Goal: Task Accomplishment & Management: Manage account settings

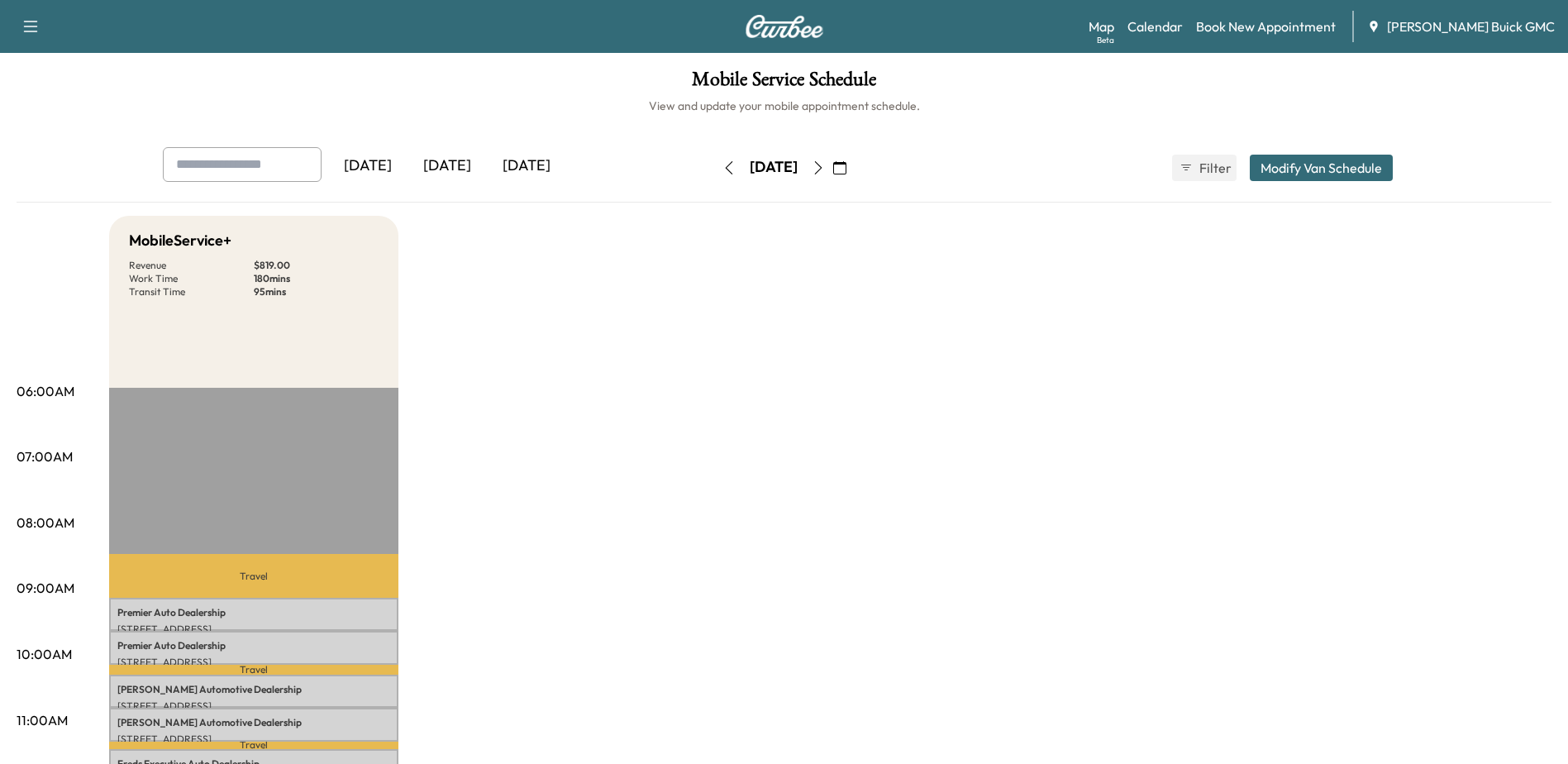
click at [725, 170] on icon "button" at bounding box center [729, 167] width 8 height 13
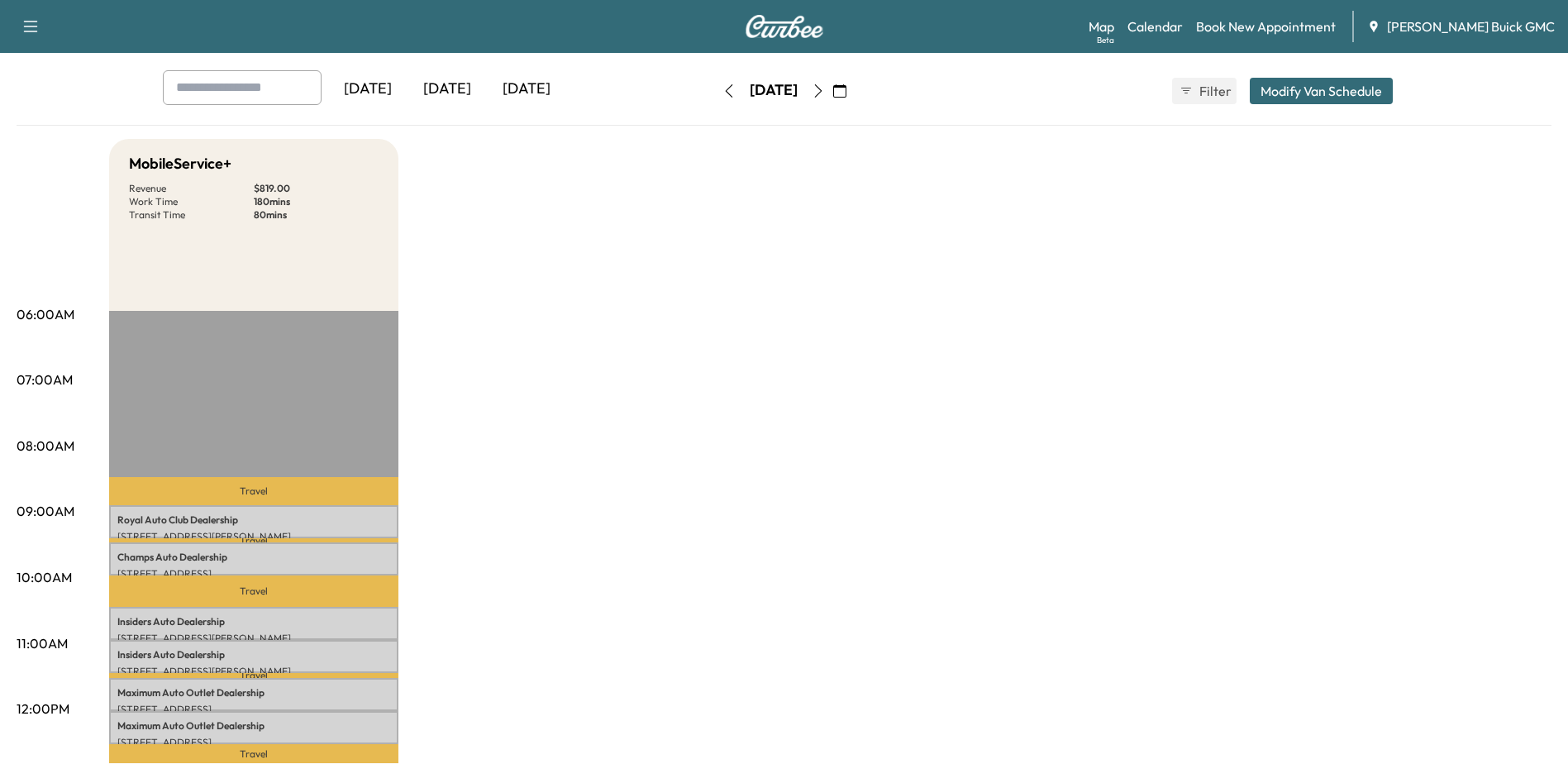
scroll to position [248, 0]
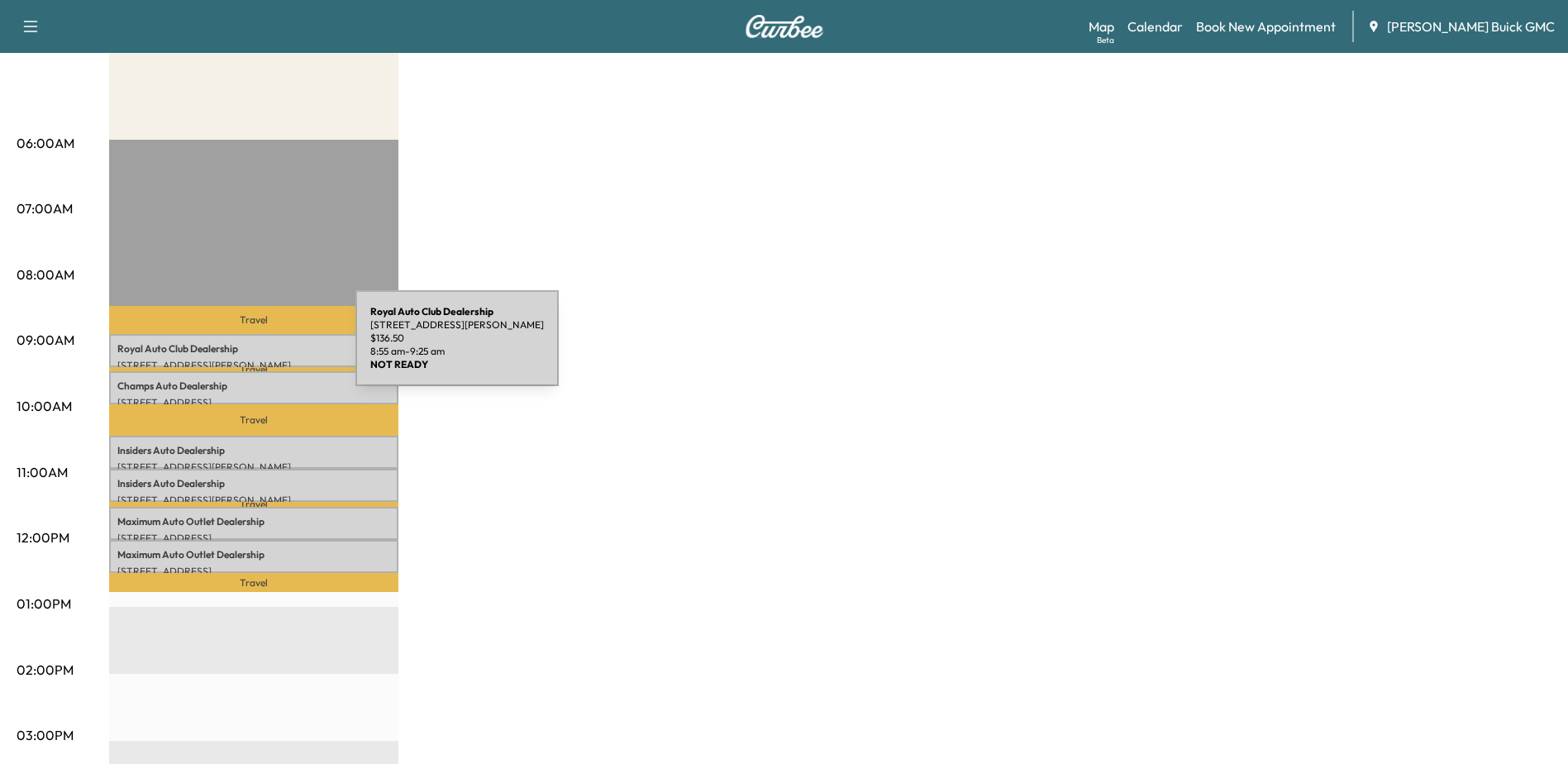
click at [231, 347] on p "Royal Auto Club Dealership" at bounding box center [254, 348] width 273 height 13
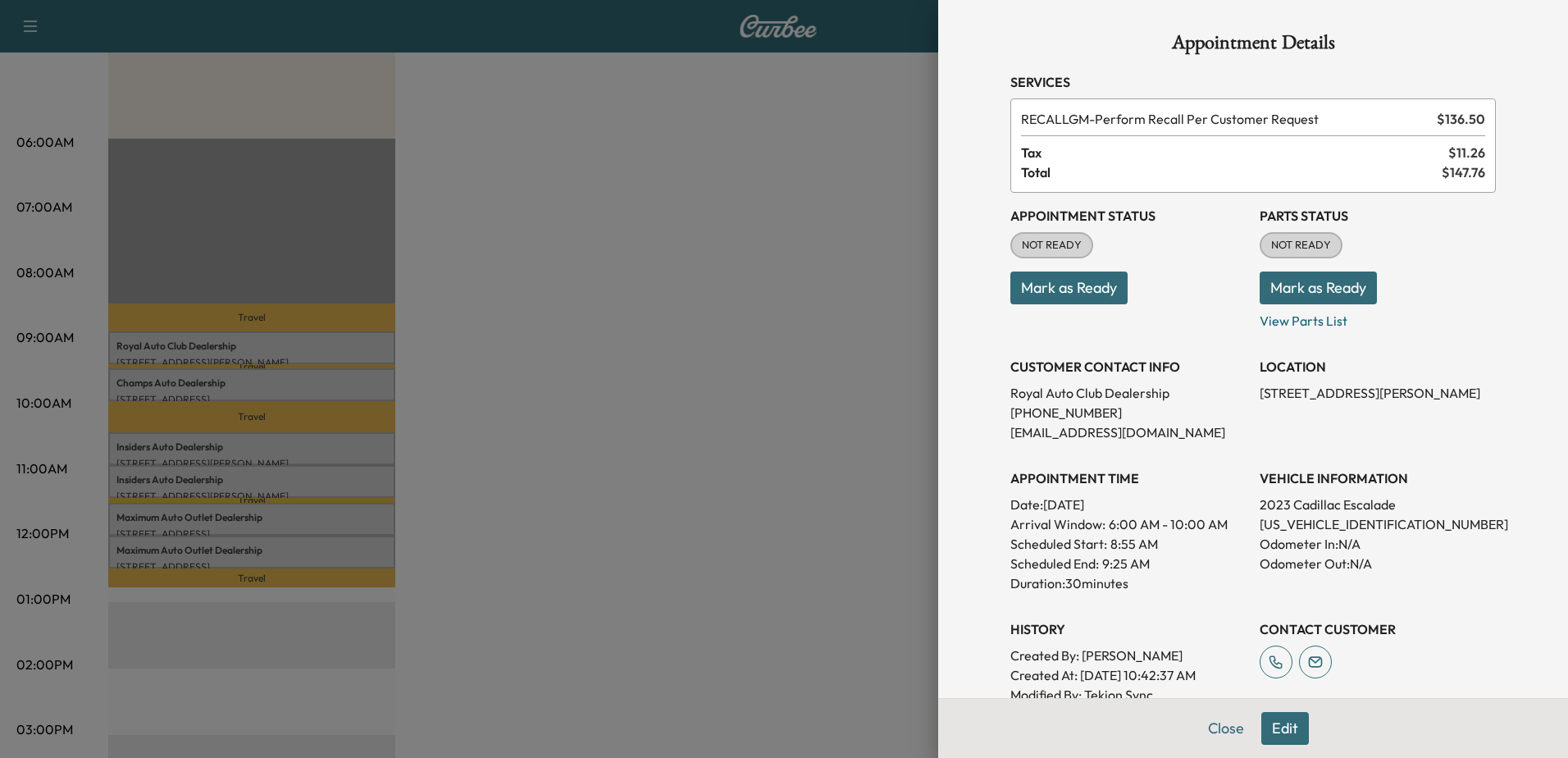
click at [242, 380] on div at bounding box center [784, 379] width 1568 height 758
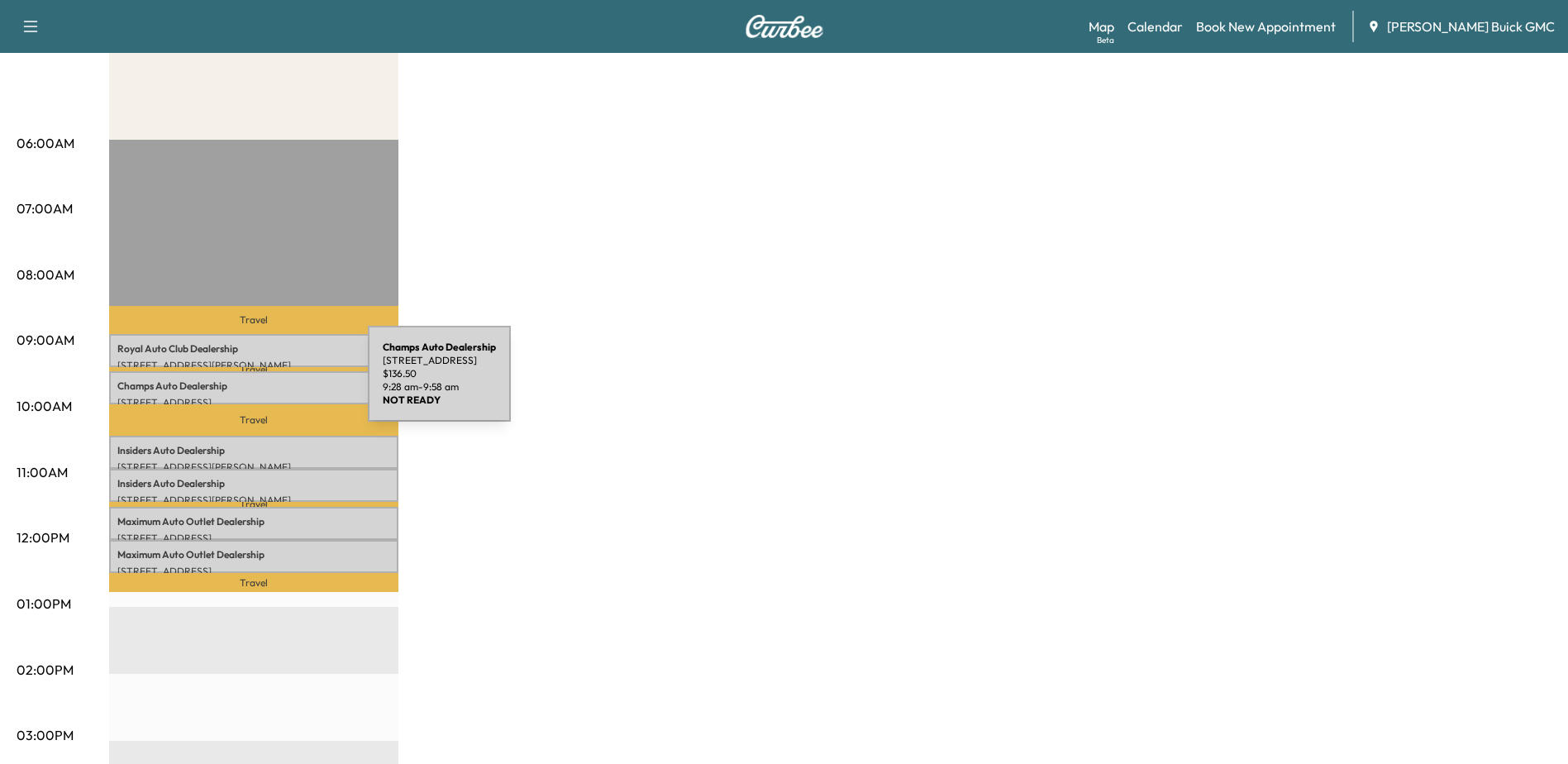
click at [244, 383] on p "Champs Auto Dealership" at bounding box center [254, 385] width 273 height 13
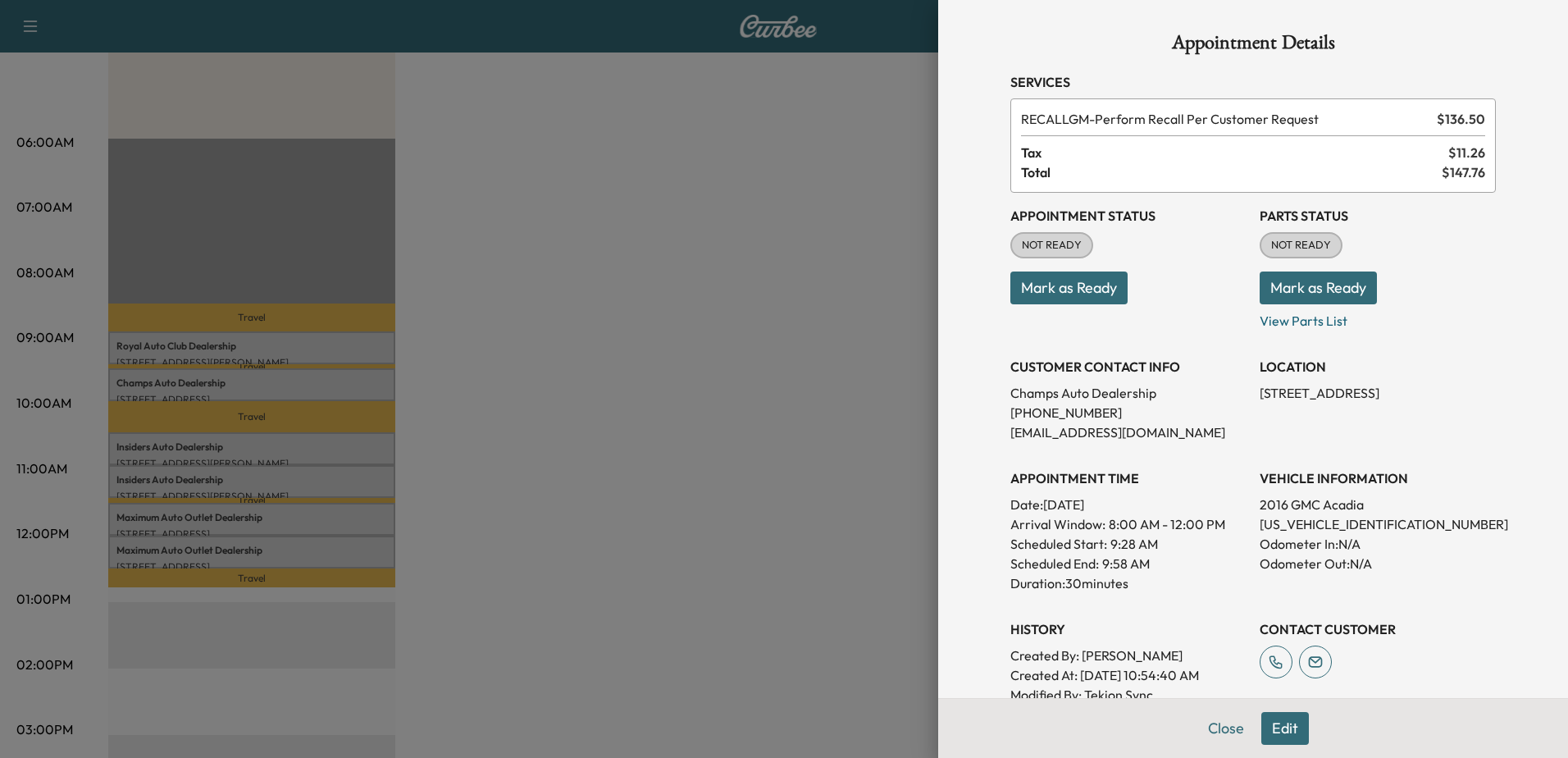
click at [309, 450] on div at bounding box center [784, 379] width 1568 height 758
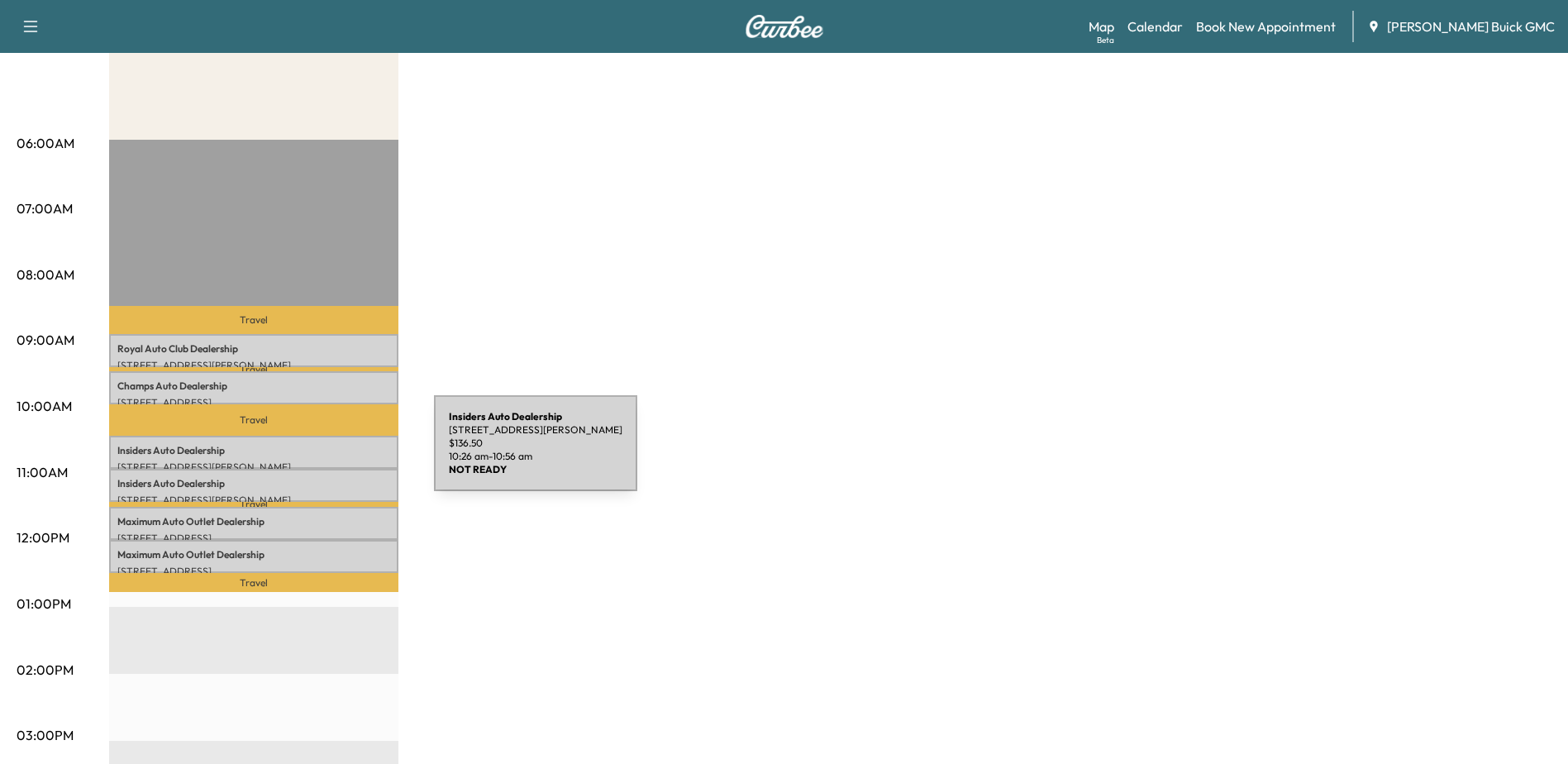
click at [310, 452] on p "Insiders Auto Dealership" at bounding box center [254, 450] width 273 height 13
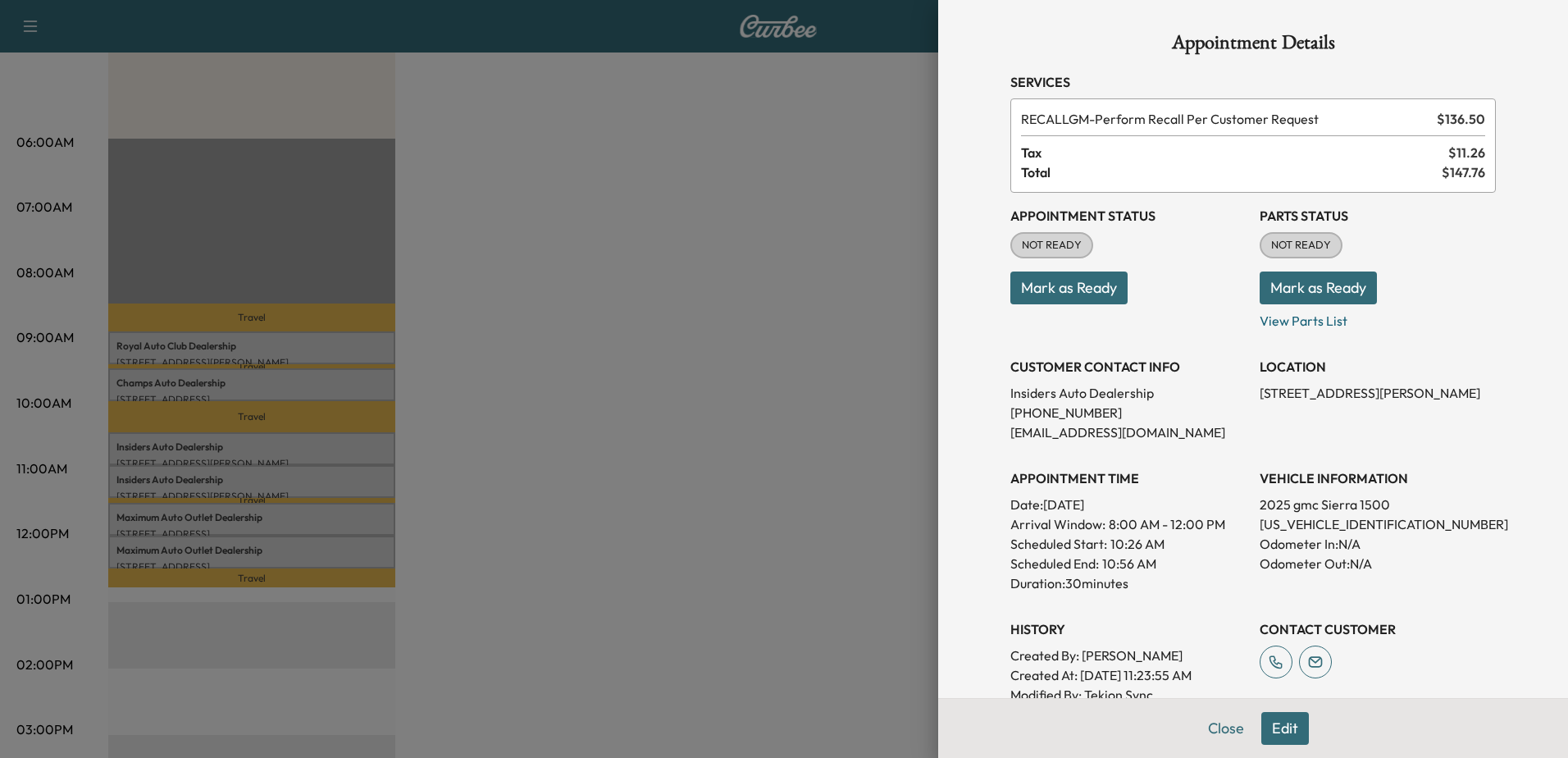
click at [1276, 726] on button "Edit" at bounding box center [1285, 728] width 48 height 32
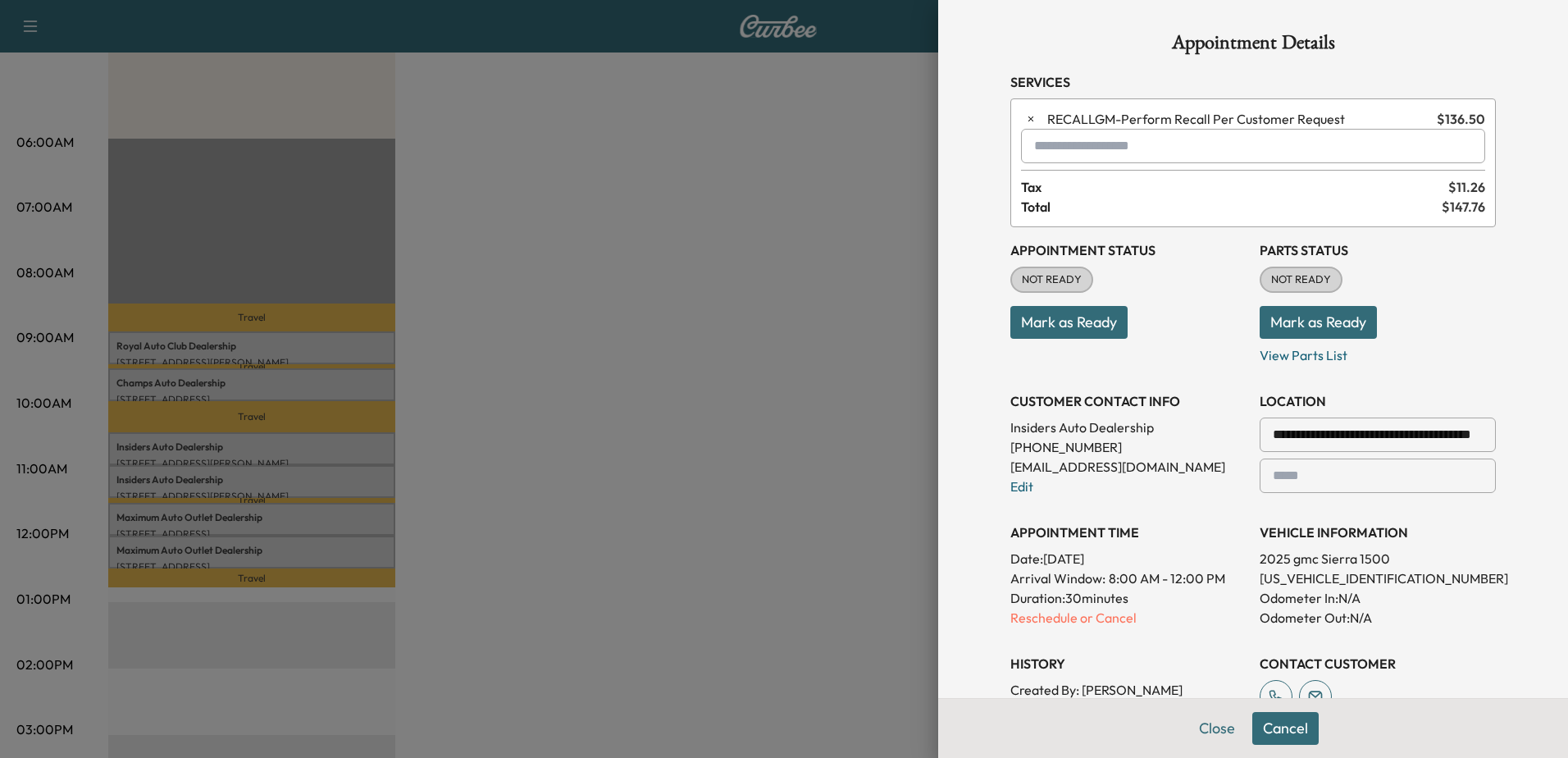
click at [1051, 622] on p "Reschedule or Cancel" at bounding box center [1127, 617] width 236 height 20
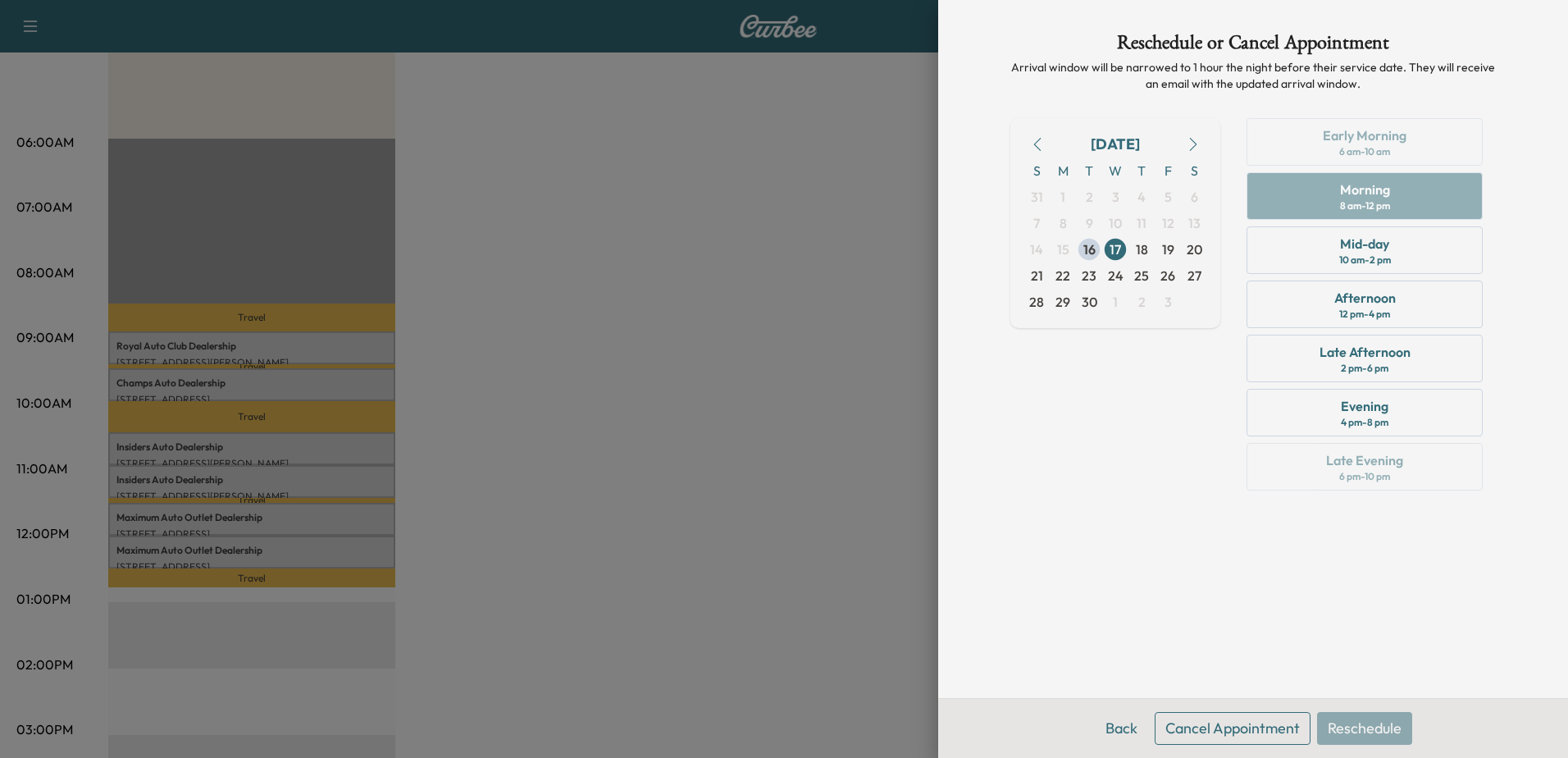
click at [1211, 728] on button "Cancel Appointment" at bounding box center [1232, 728] width 156 height 32
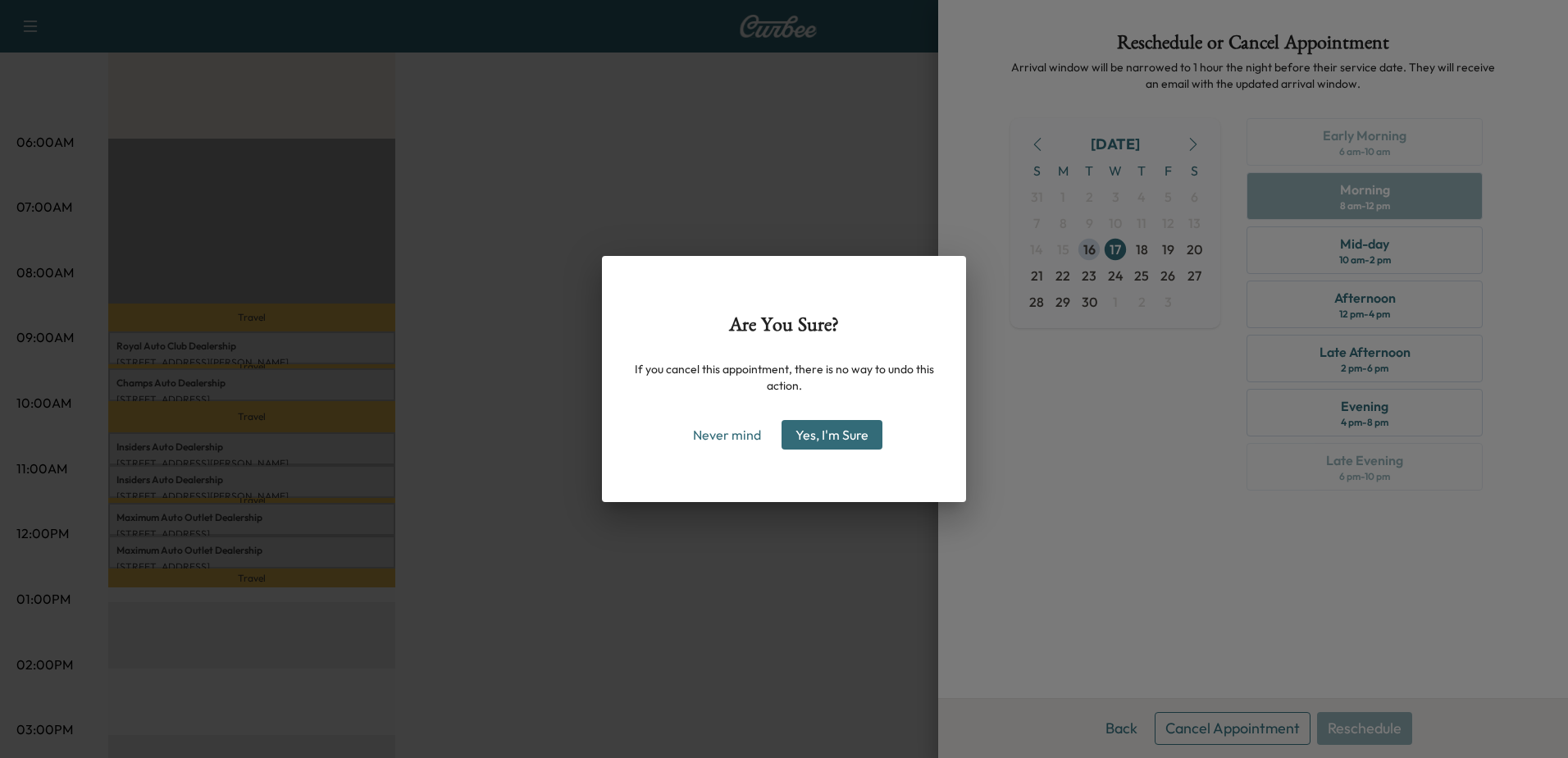
click at [839, 426] on button "Yes, I'm Sure" at bounding box center [832, 435] width 101 height 29
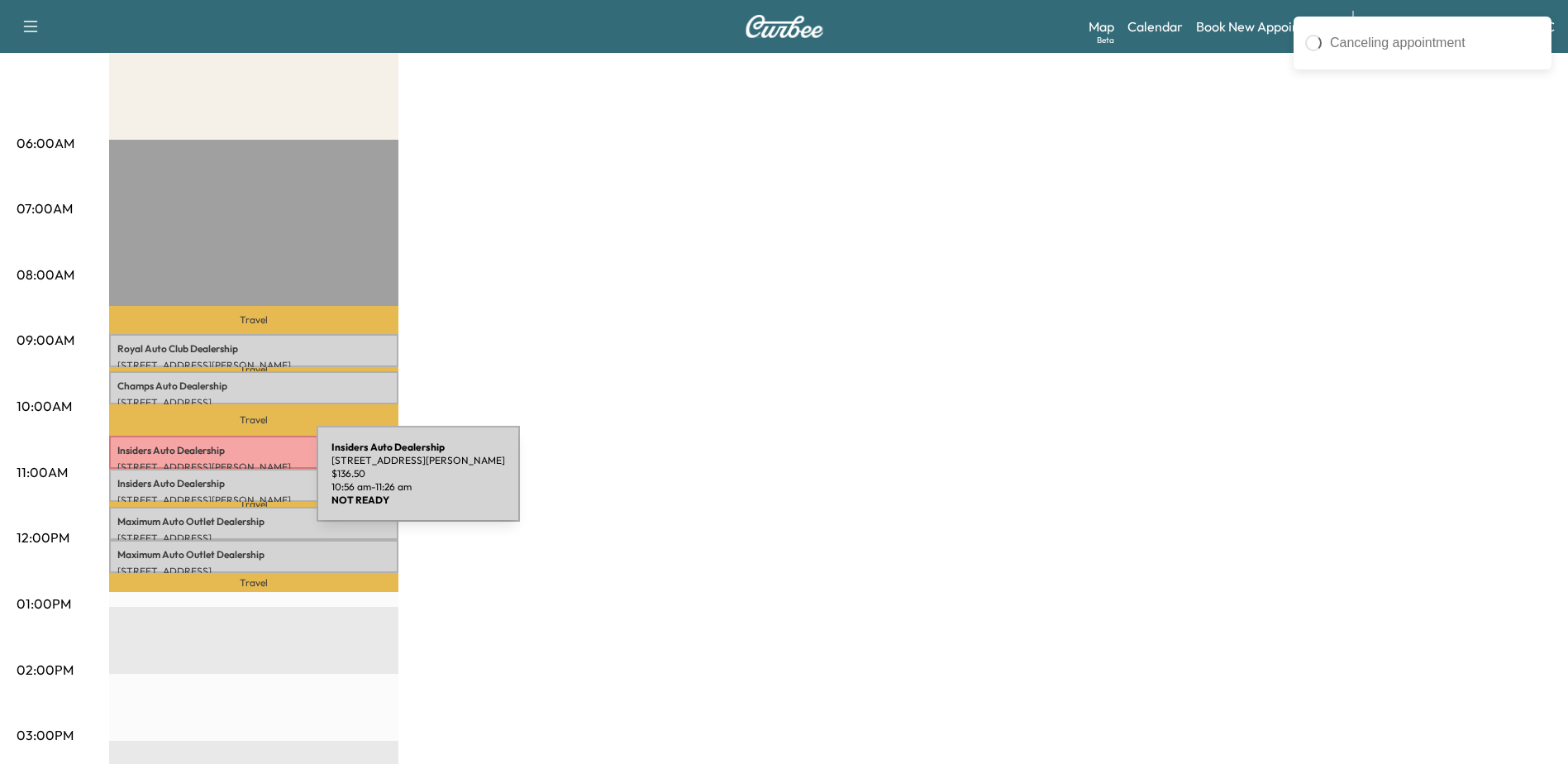
click at [193, 484] on p "Insiders Auto Dealership" at bounding box center [254, 483] width 273 height 13
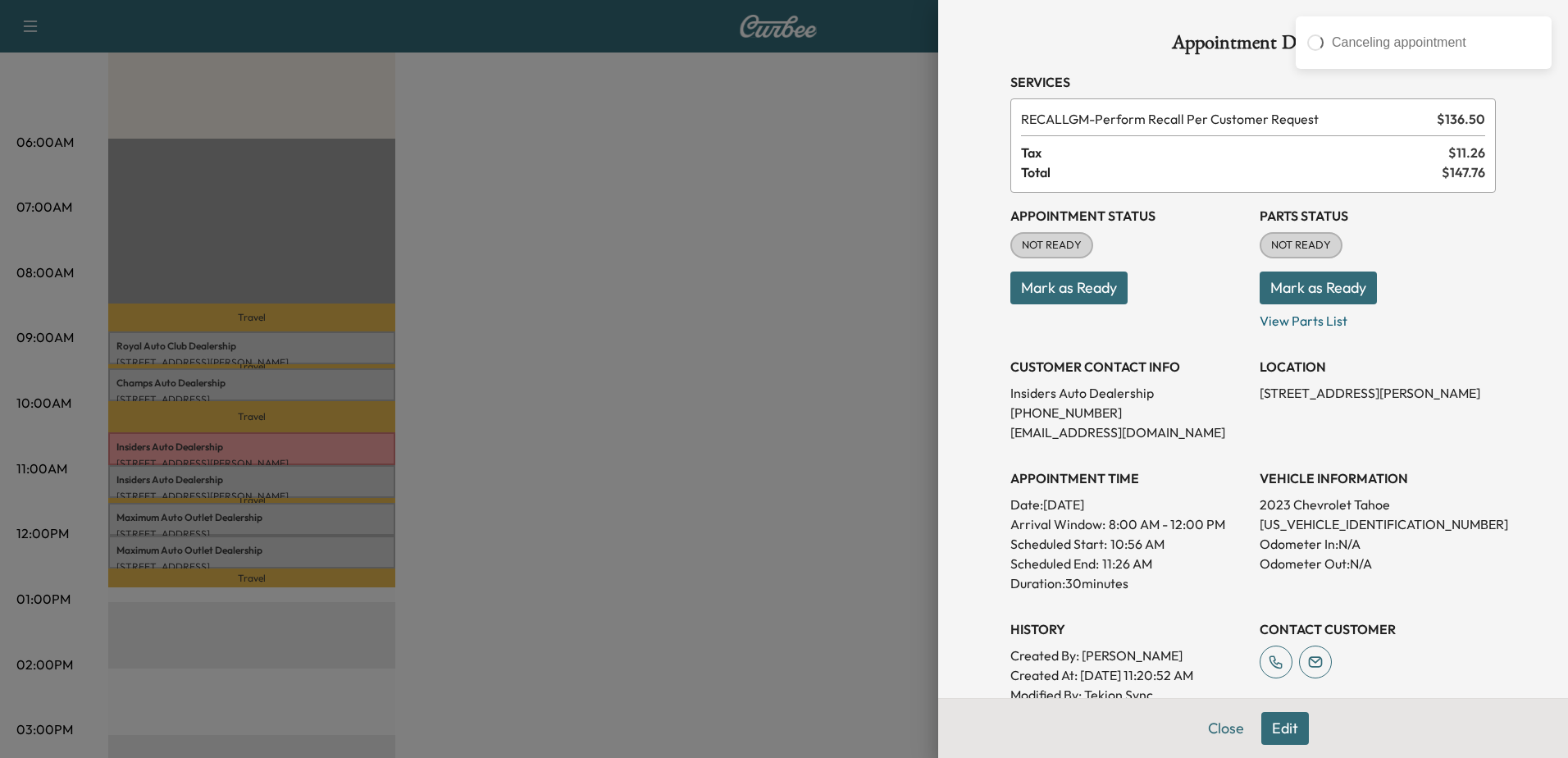
click at [210, 480] on div at bounding box center [784, 379] width 1568 height 758
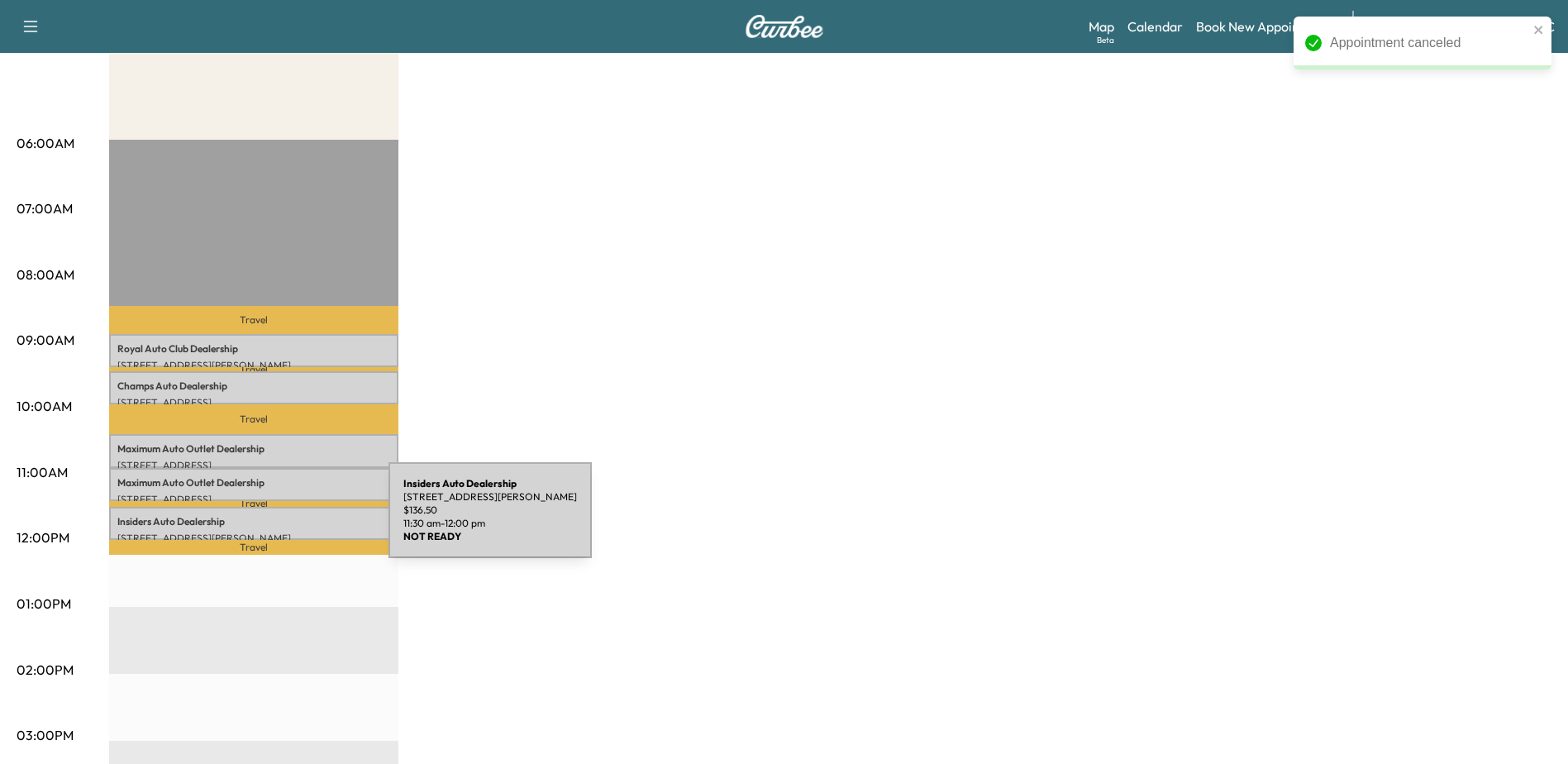
click at [265, 520] on p "Insiders Auto Dealership" at bounding box center [254, 521] width 273 height 13
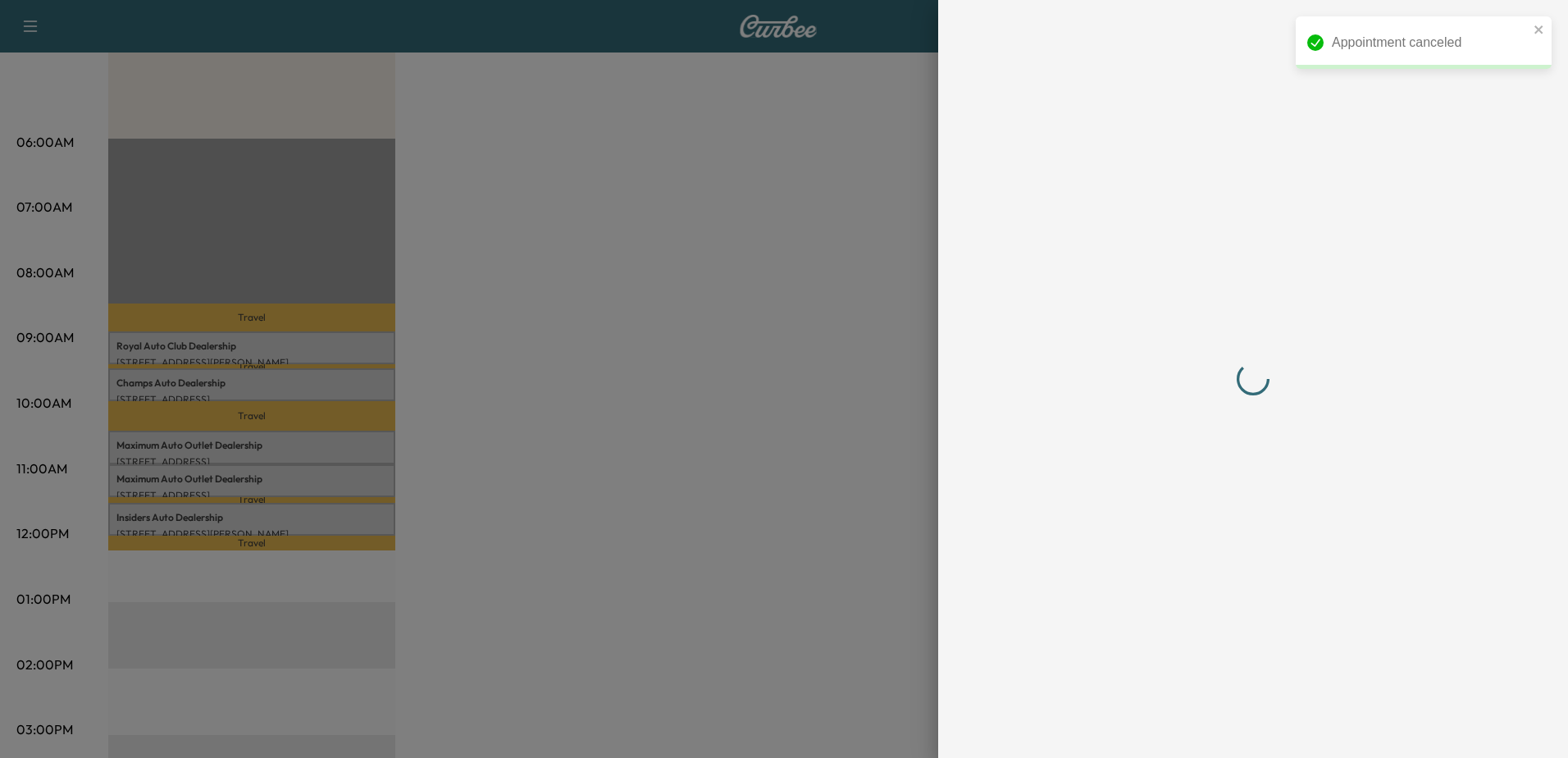
click at [164, 444] on div at bounding box center [784, 379] width 1568 height 758
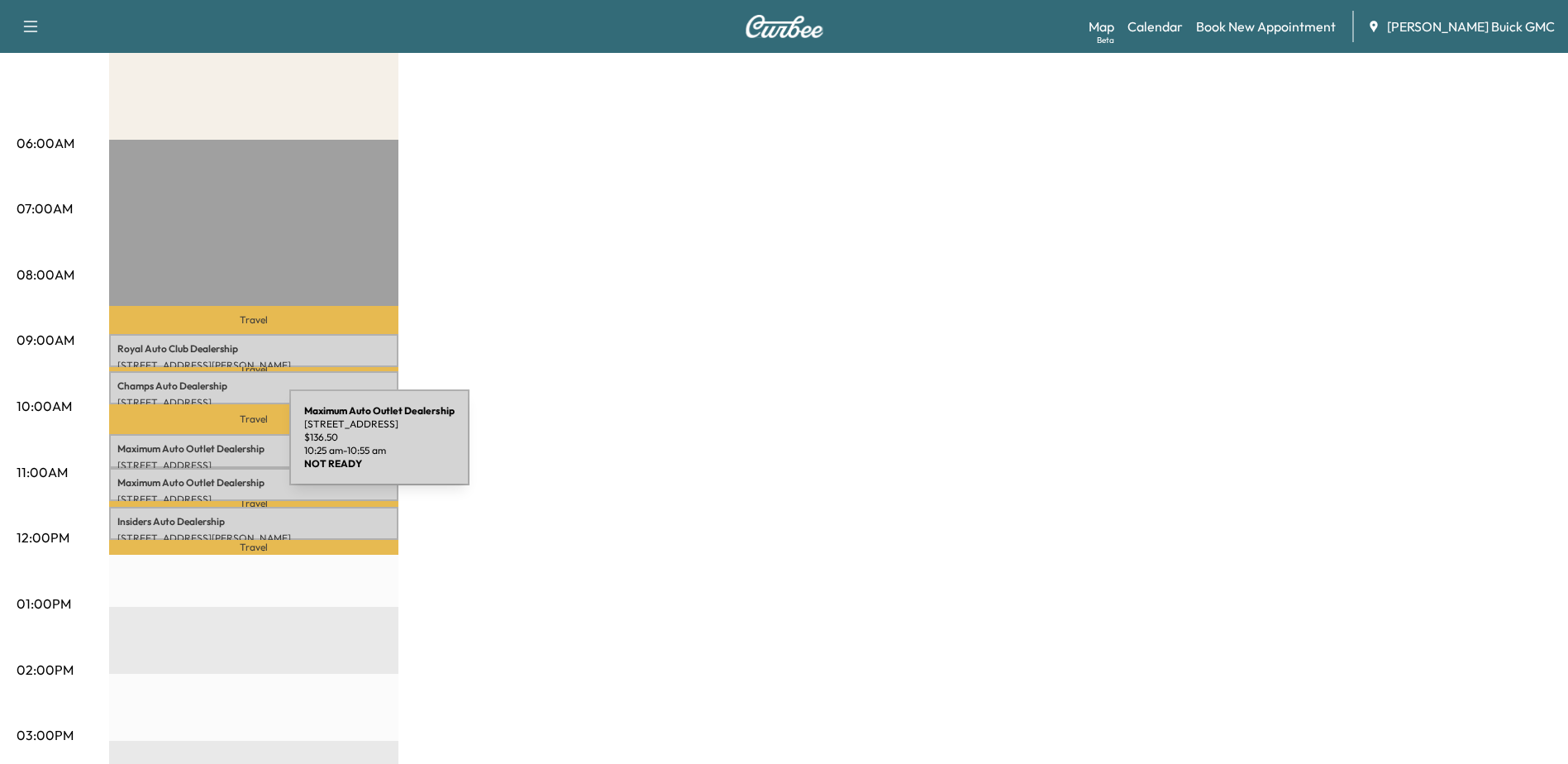
click at [165, 447] on p "Maximum Auto Outlet Dealership" at bounding box center [254, 448] width 273 height 13
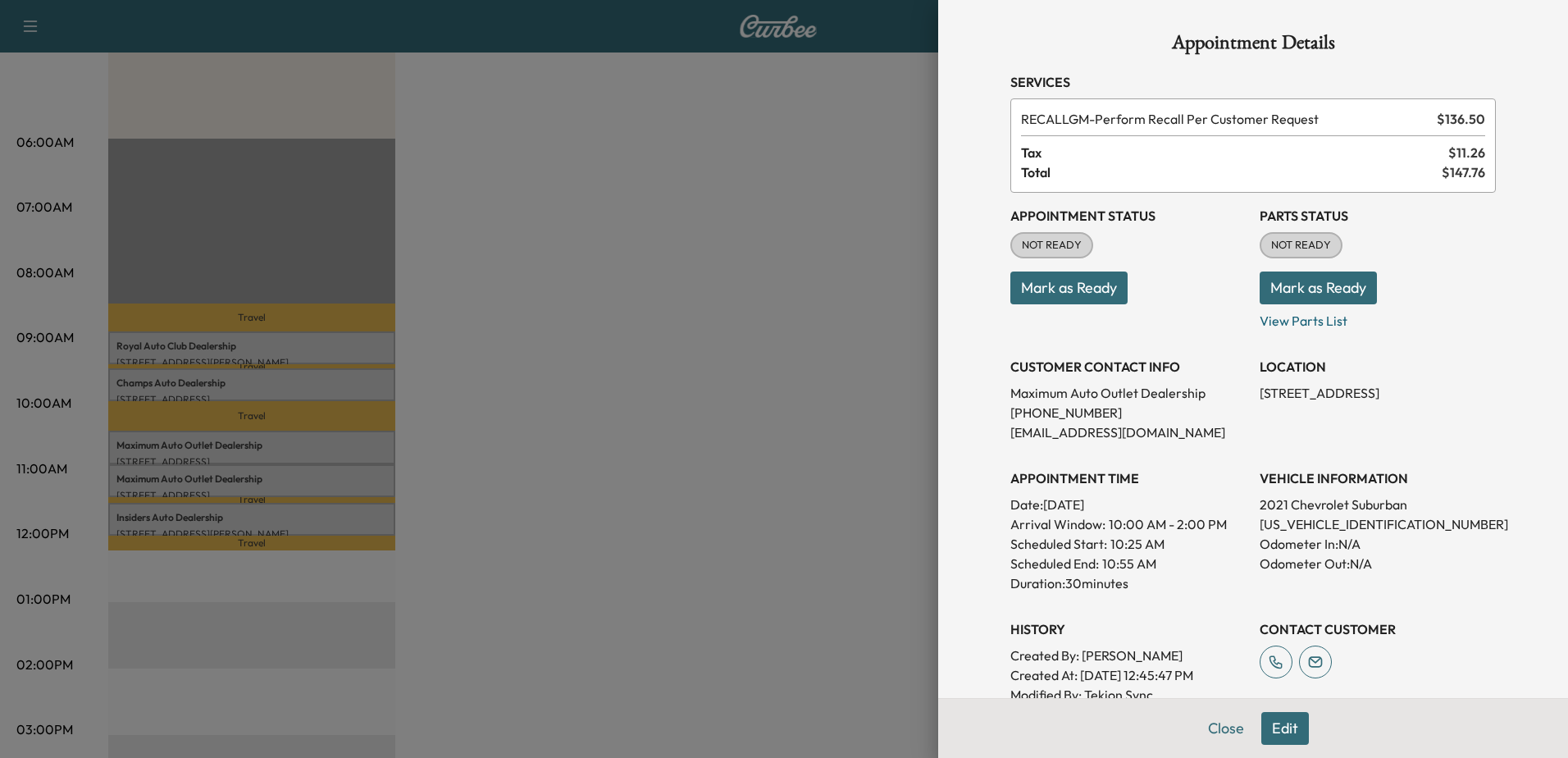
click at [234, 492] on div at bounding box center [784, 379] width 1568 height 758
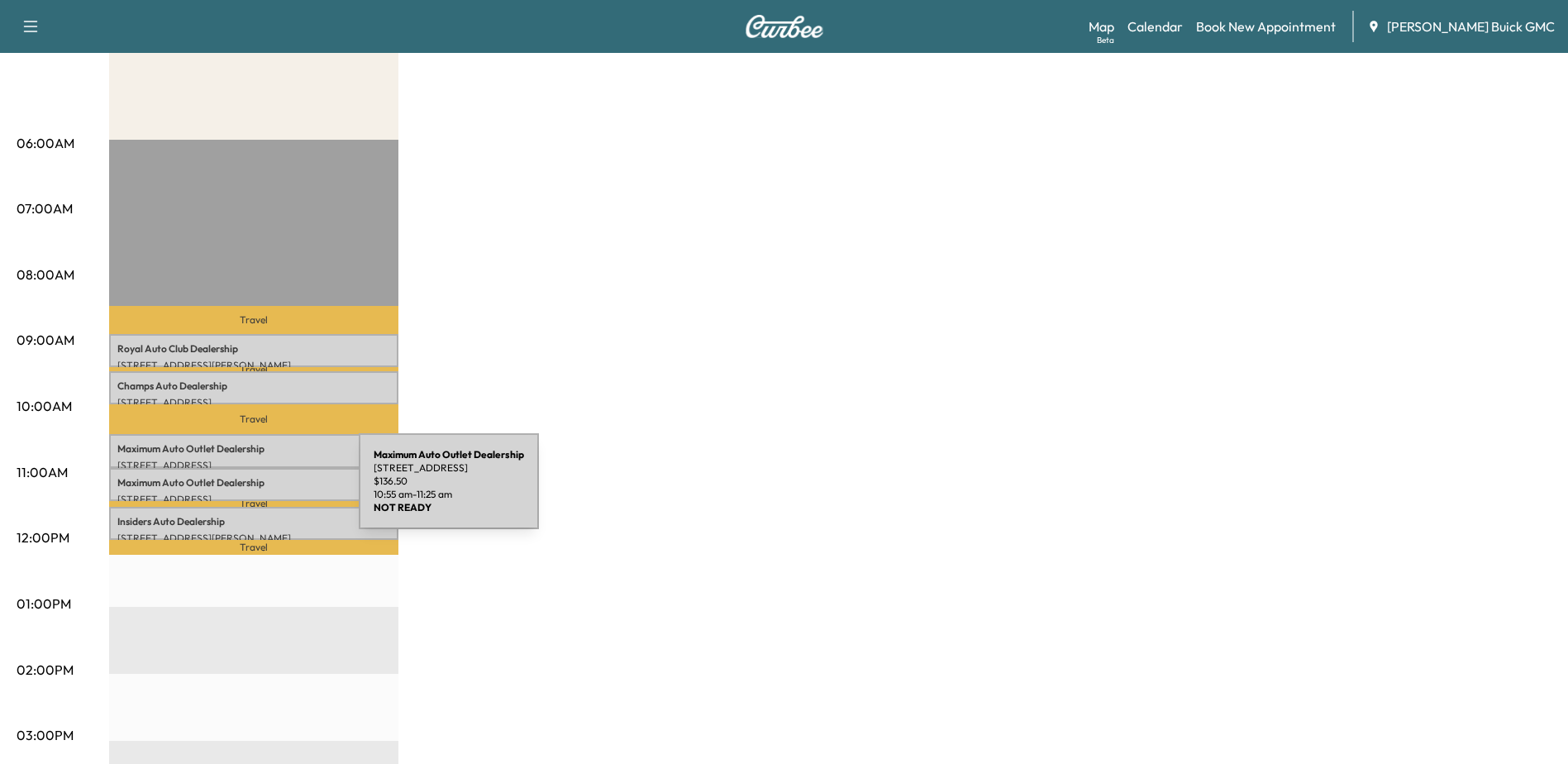
click at [234, 493] on p "[STREET_ADDRESS]" at bounding box center [254, 498] width 273 height 13
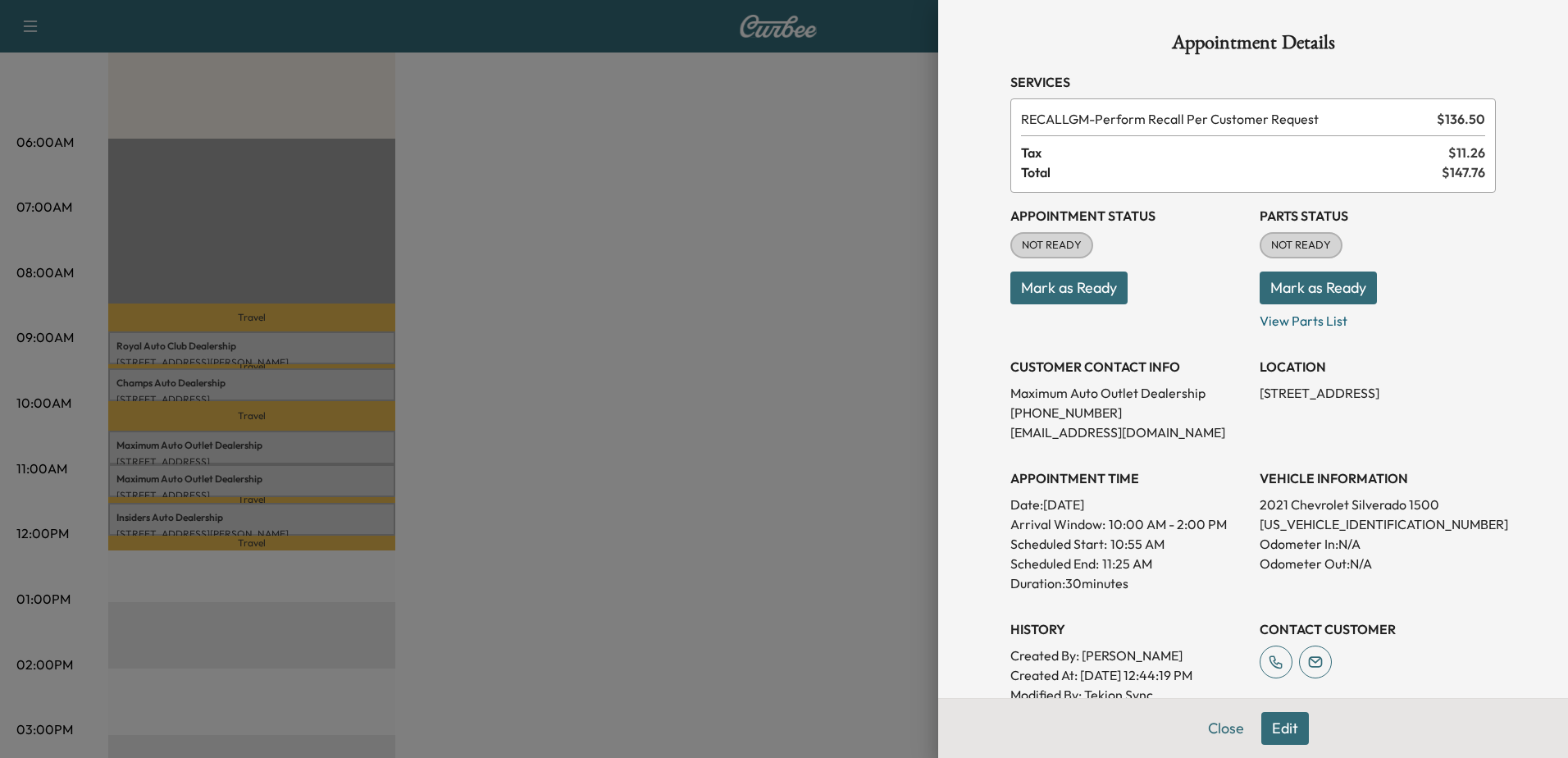
click at [189, 472] on div at bounding box center [784, 379] width 1568 height 758
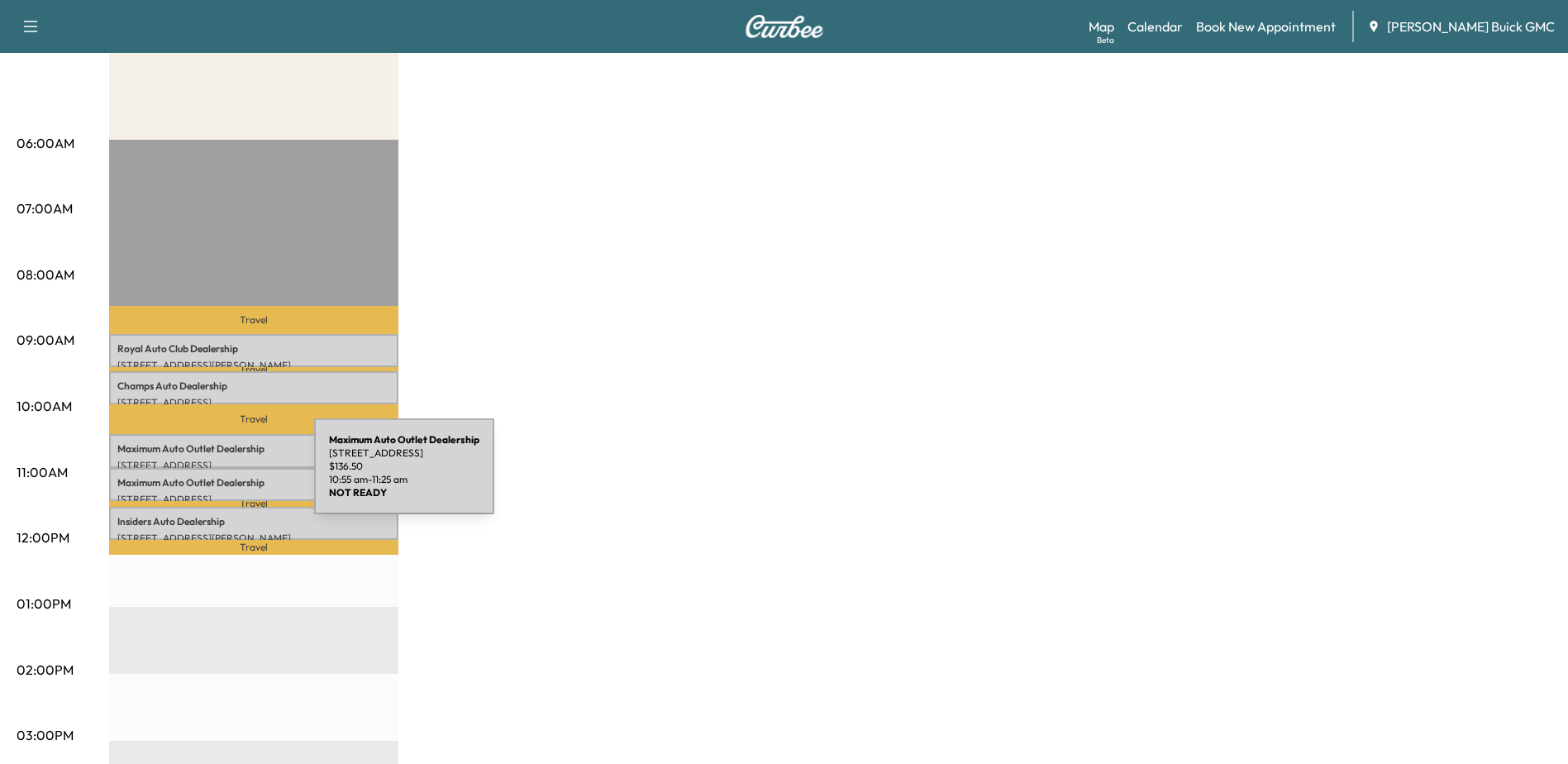
click at [191, 476] on p "Maximum Auto Outlet Dealership" at bounding box center [254, 482] width 273 height 13
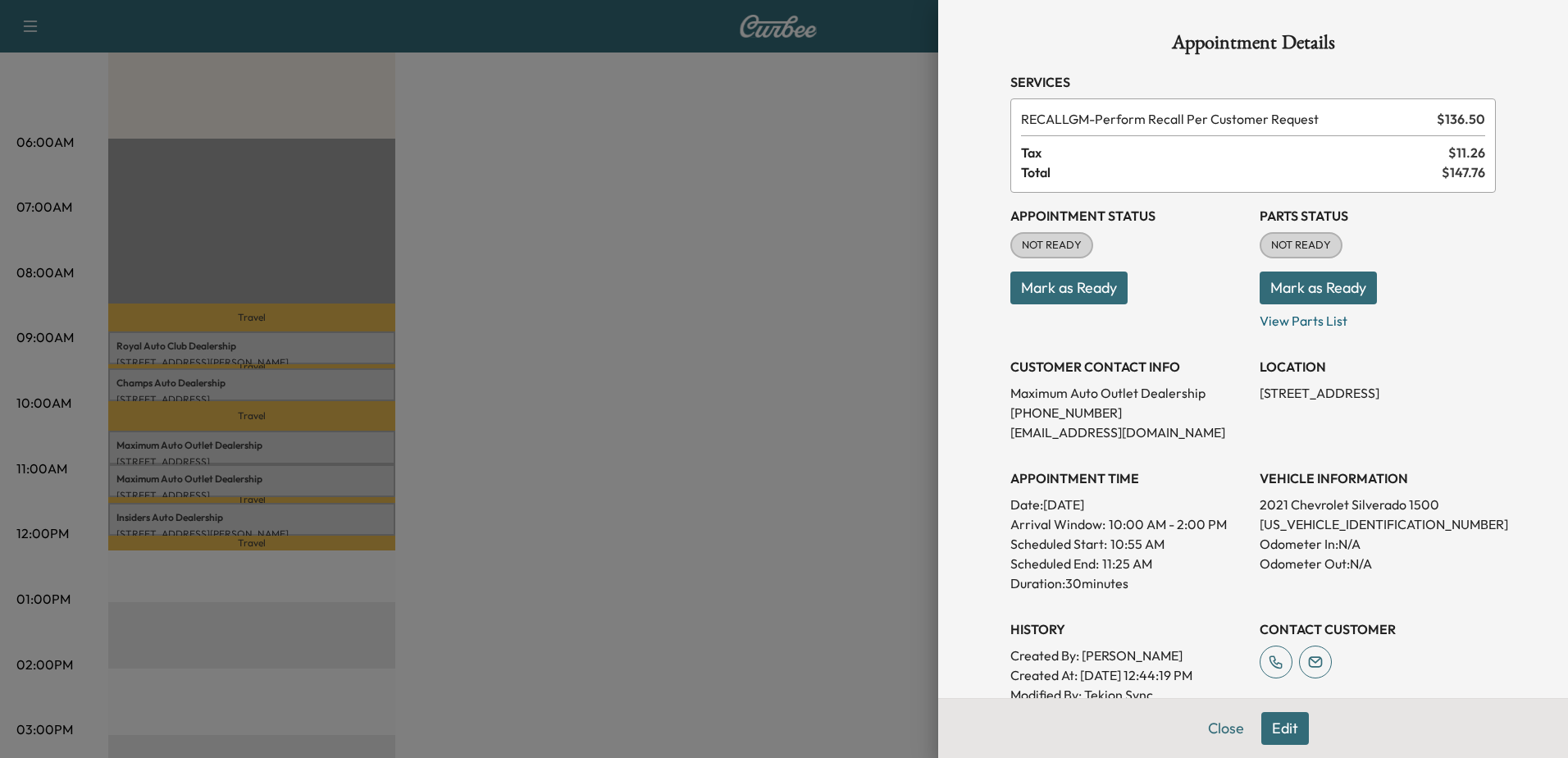
click at [199, 453] on div at bounding box center [784, 379] width 1568 height 758
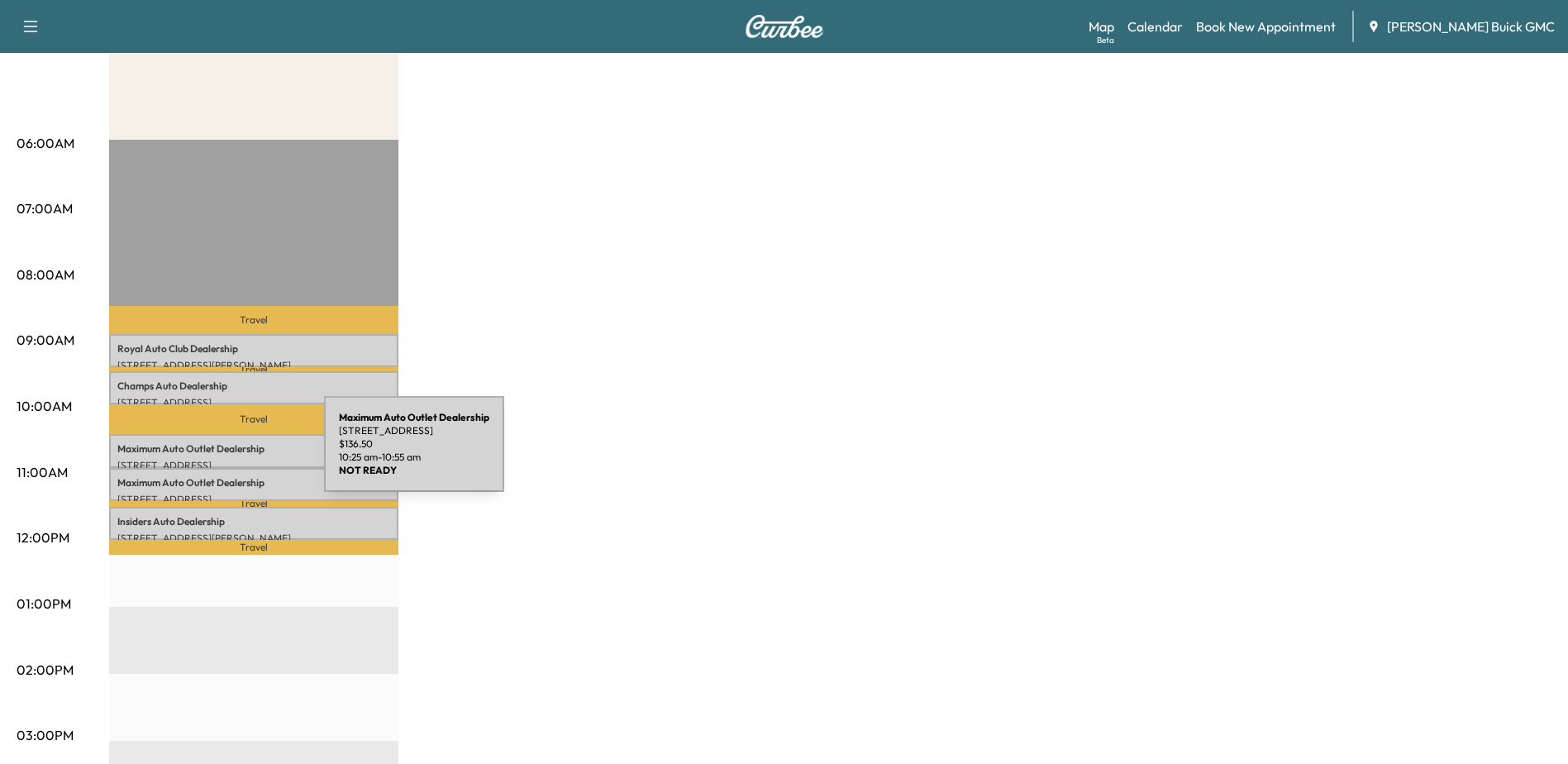
click at [200, 452] on div "Maximum Auto Outlet Dealership [STREET_ADDRESS] $ 136.50 10:25 am - 10:55 am" at bounding box center [254, 450] width 289 height 33
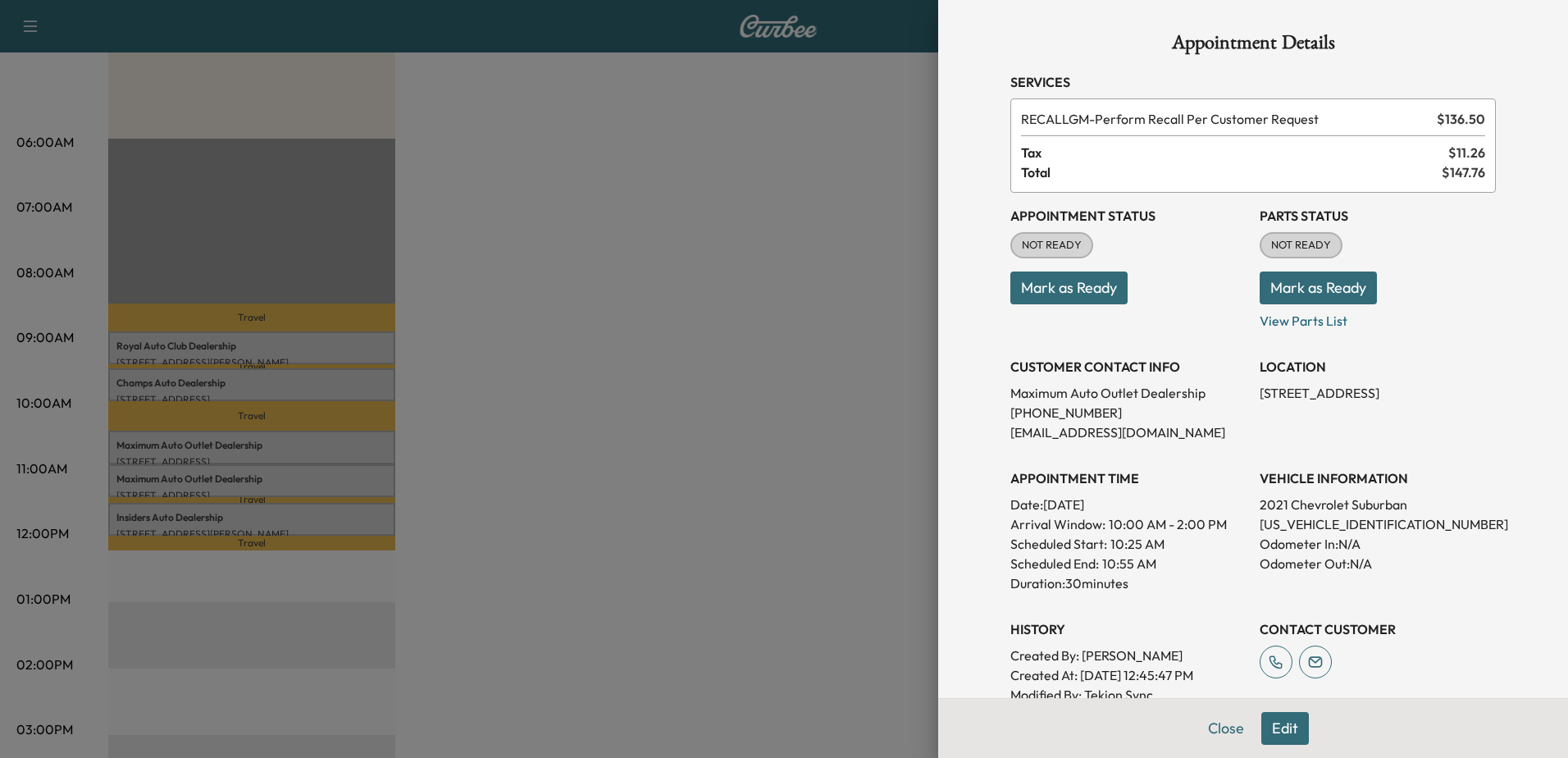
click at [205, 484] on div at bounding box center [784, 379] width 1568 height 758
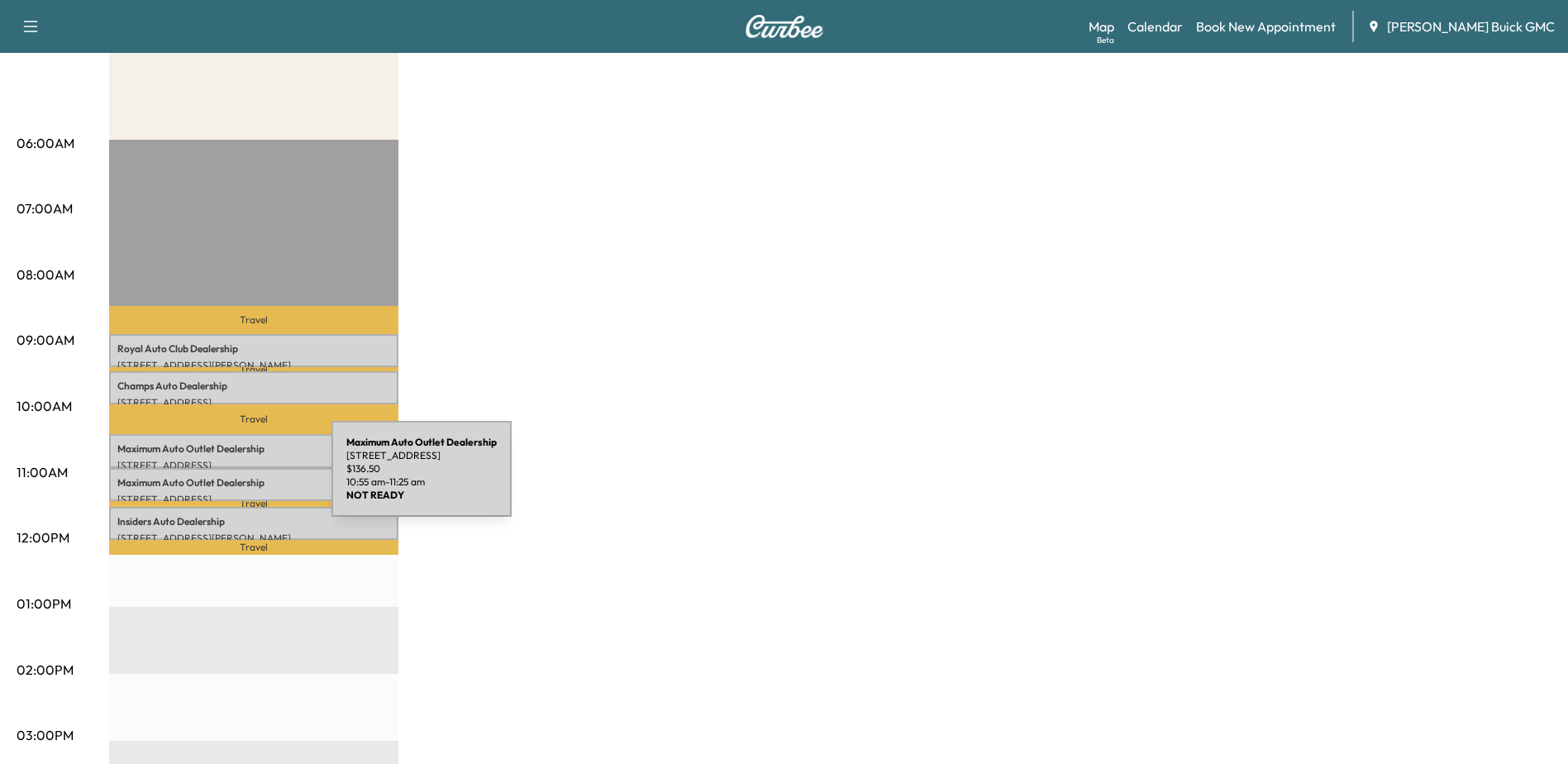
click at [207, 479] on p "Maximum Auto Outlet Dealership" at bounding box center [254, 482] width 273 height 13
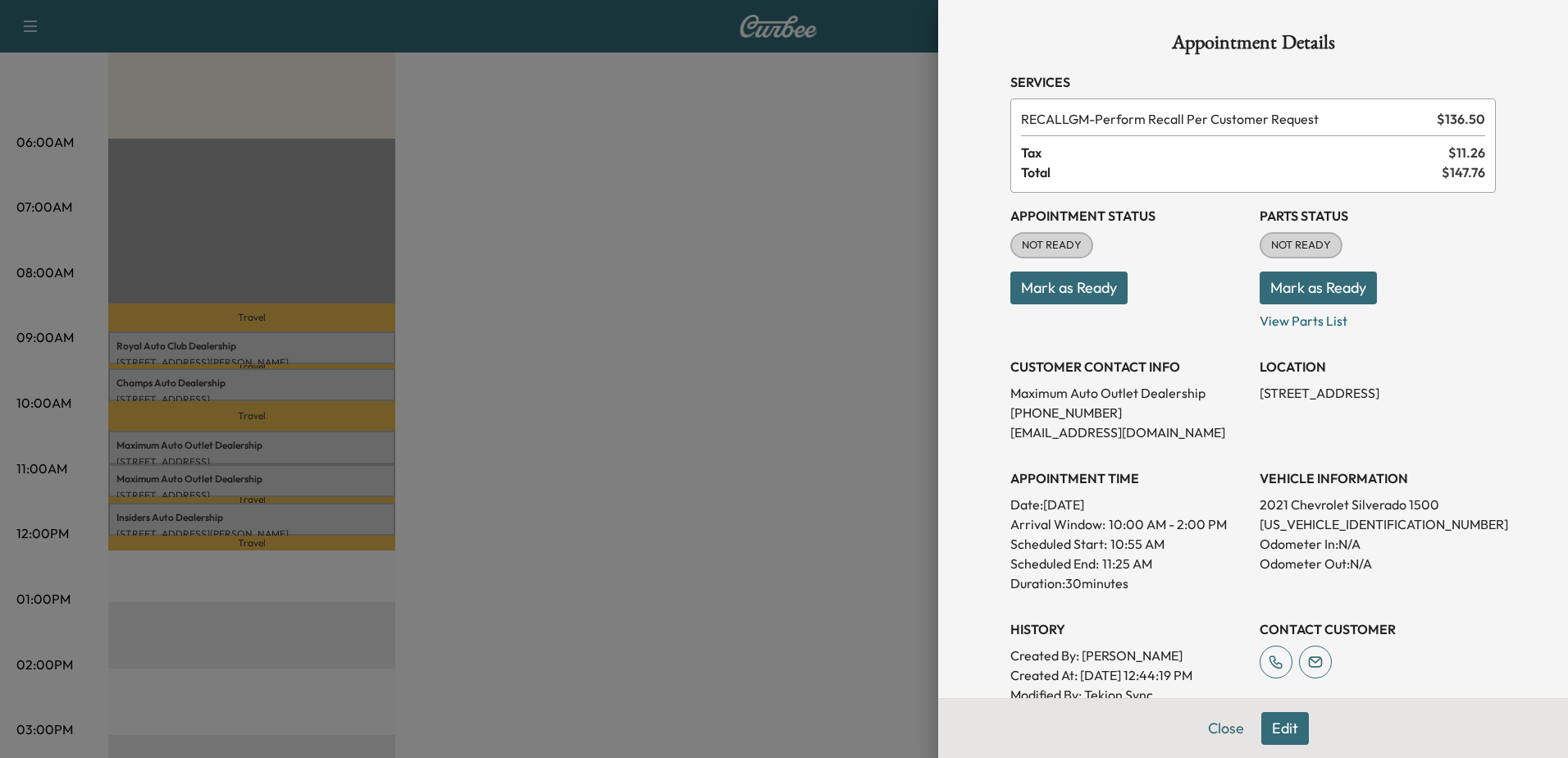
click at [193, 344] on div at bounding box center [784, 379] width 1568 height 758
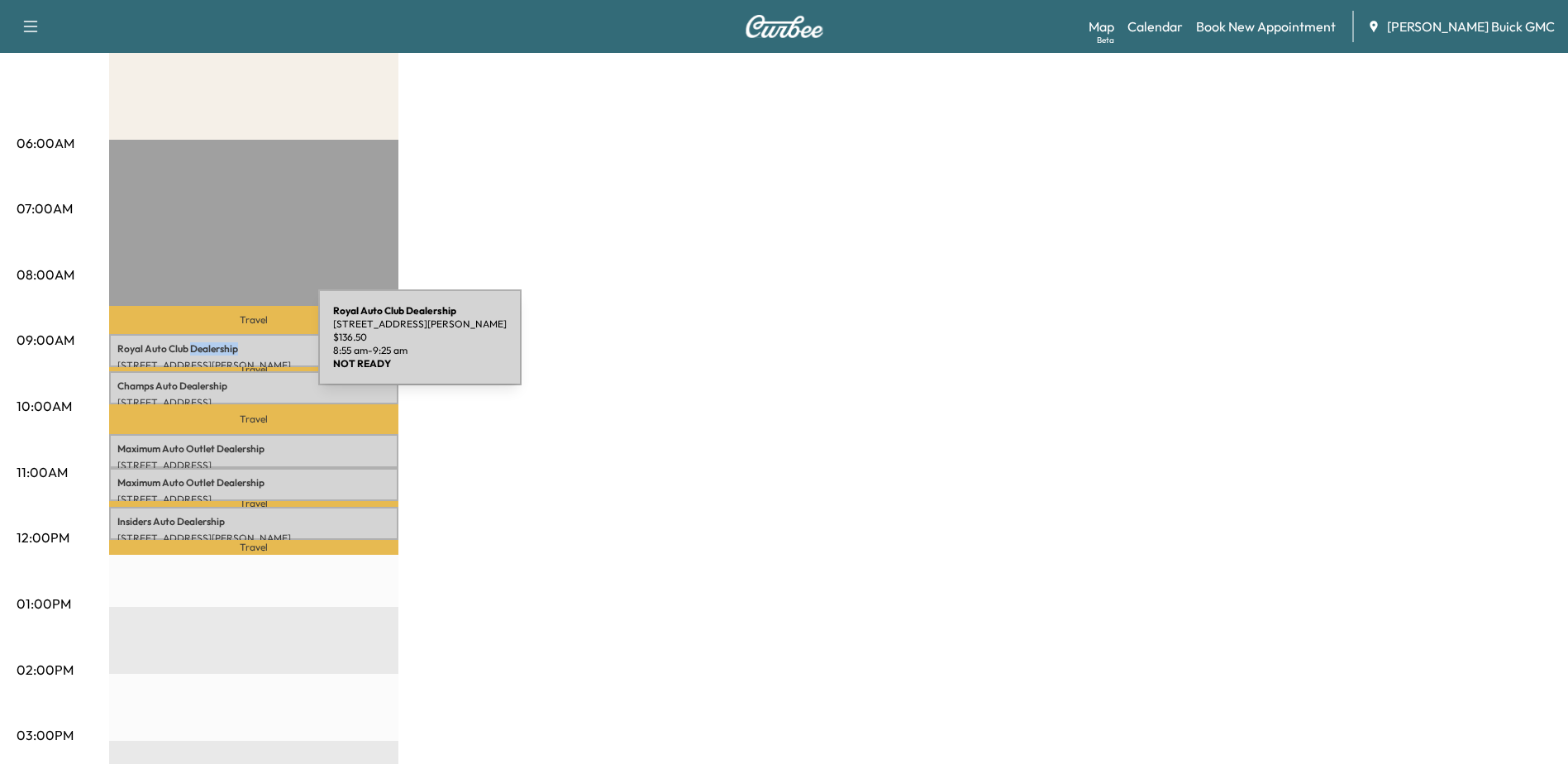
click at [195, 347] on p "Royal Auto Club Dealership" at bounding box center [254, 348] width 273 height 13
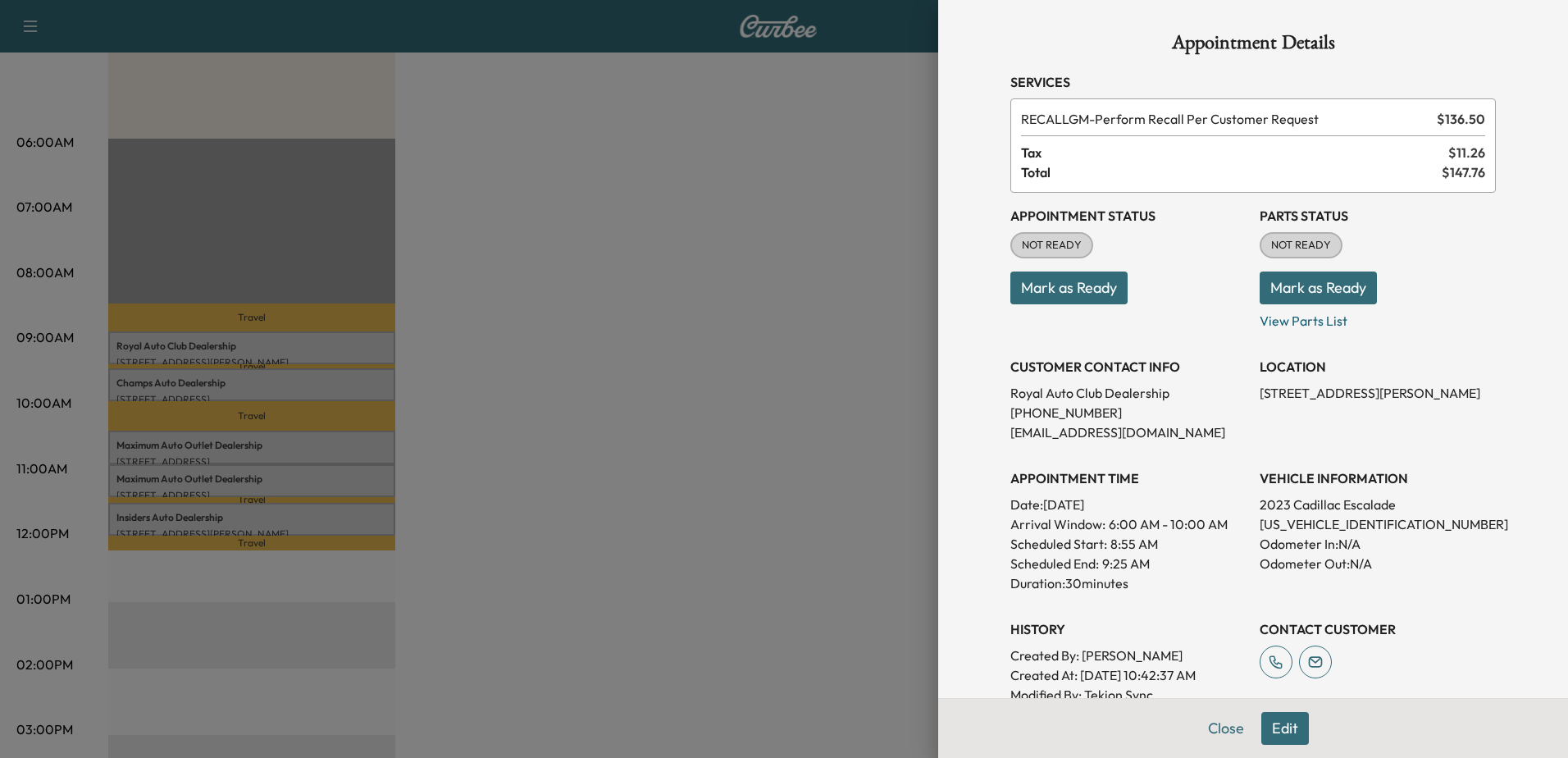
click at [1309, 518] on p "[US_VEHICLE_IDENTIFICATION_NUMBER]" at bounding box center [1377, 524] width 236 height 20
copy p "[US_VEHICLE_IDENTIFICATION_NUMBER]"
click at [545, 349] on div at bounding box center [784, 379] width 1568 height 758
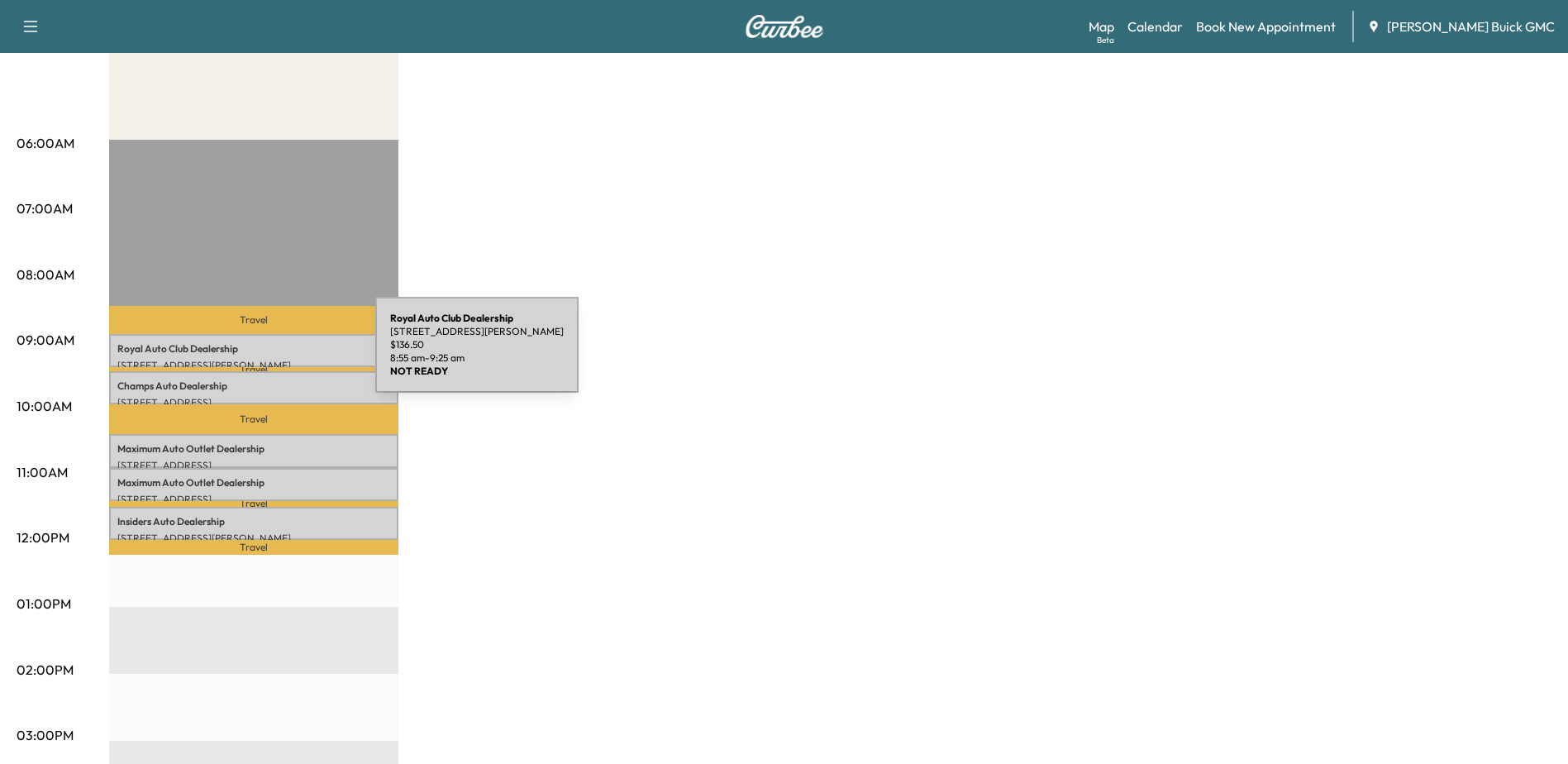
click at [252, 354] on div "Royal Auto Club Dealership [STREET_ADDRESS][PERSON_NAME] $ 136.50 8:55 am - 9:2…" at bounding box center [254, 349] width 289 height 33
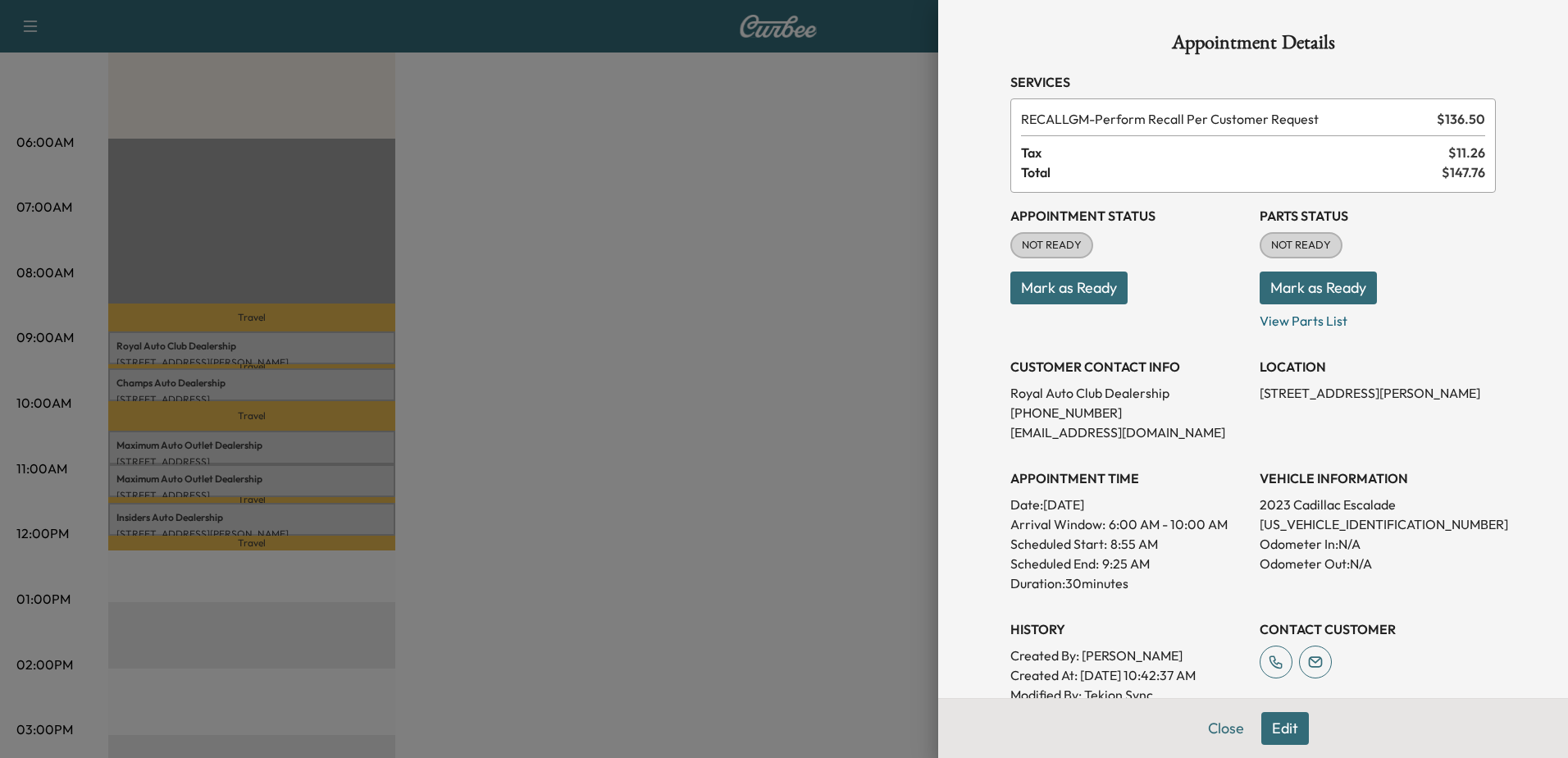
drag, startPoint x: 1275, startPoint y: 717, endPoint x: 1281, endPoint y: 723, distance: 8.5
click at [1275, 717] on button "Edit" at bounding box center [1285, 728] width 48 height 32
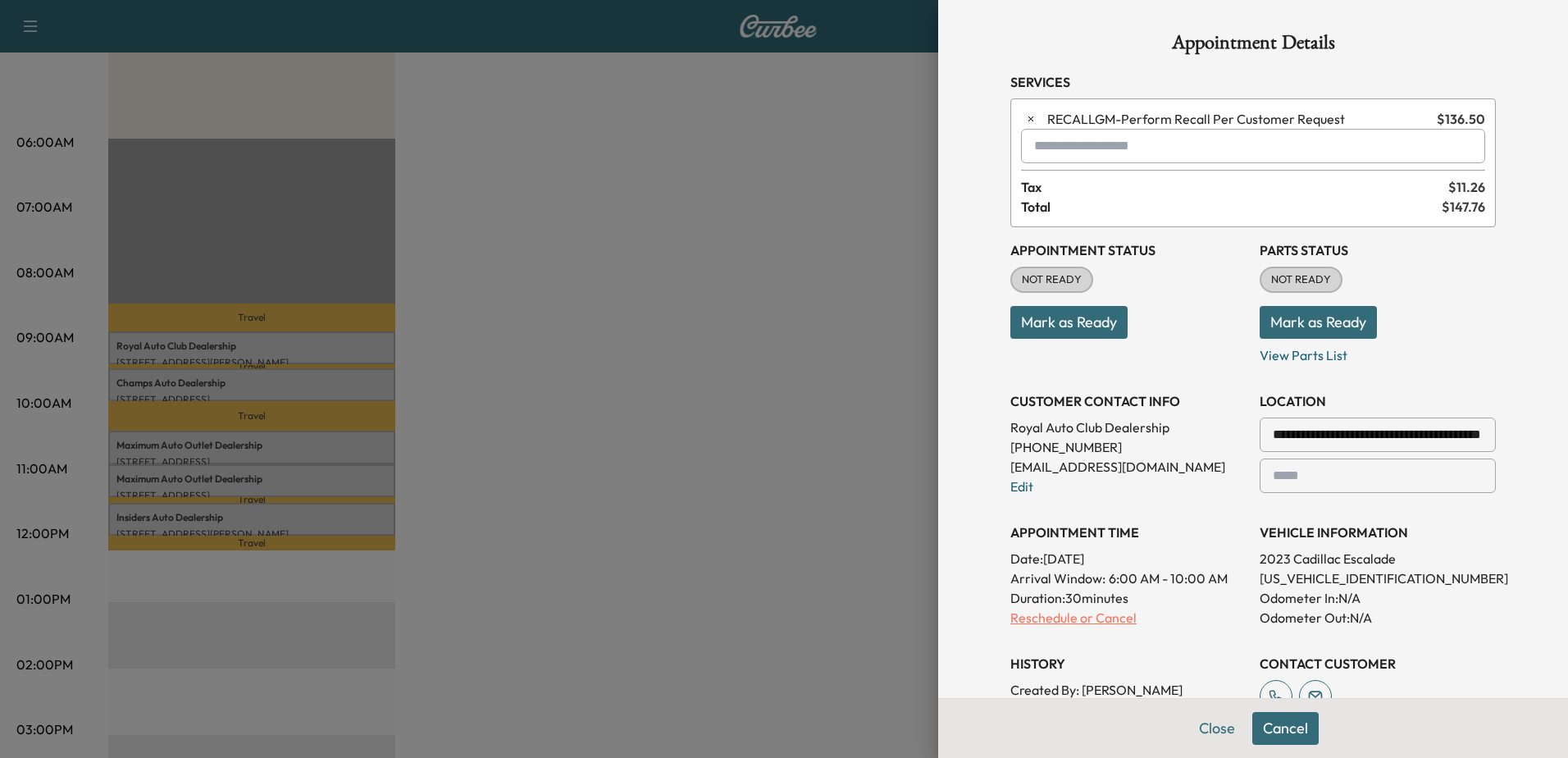
click at [1065, 615] on p "Reschedule or Cancel" at bounding box center [1127, 617] width 236 height 20
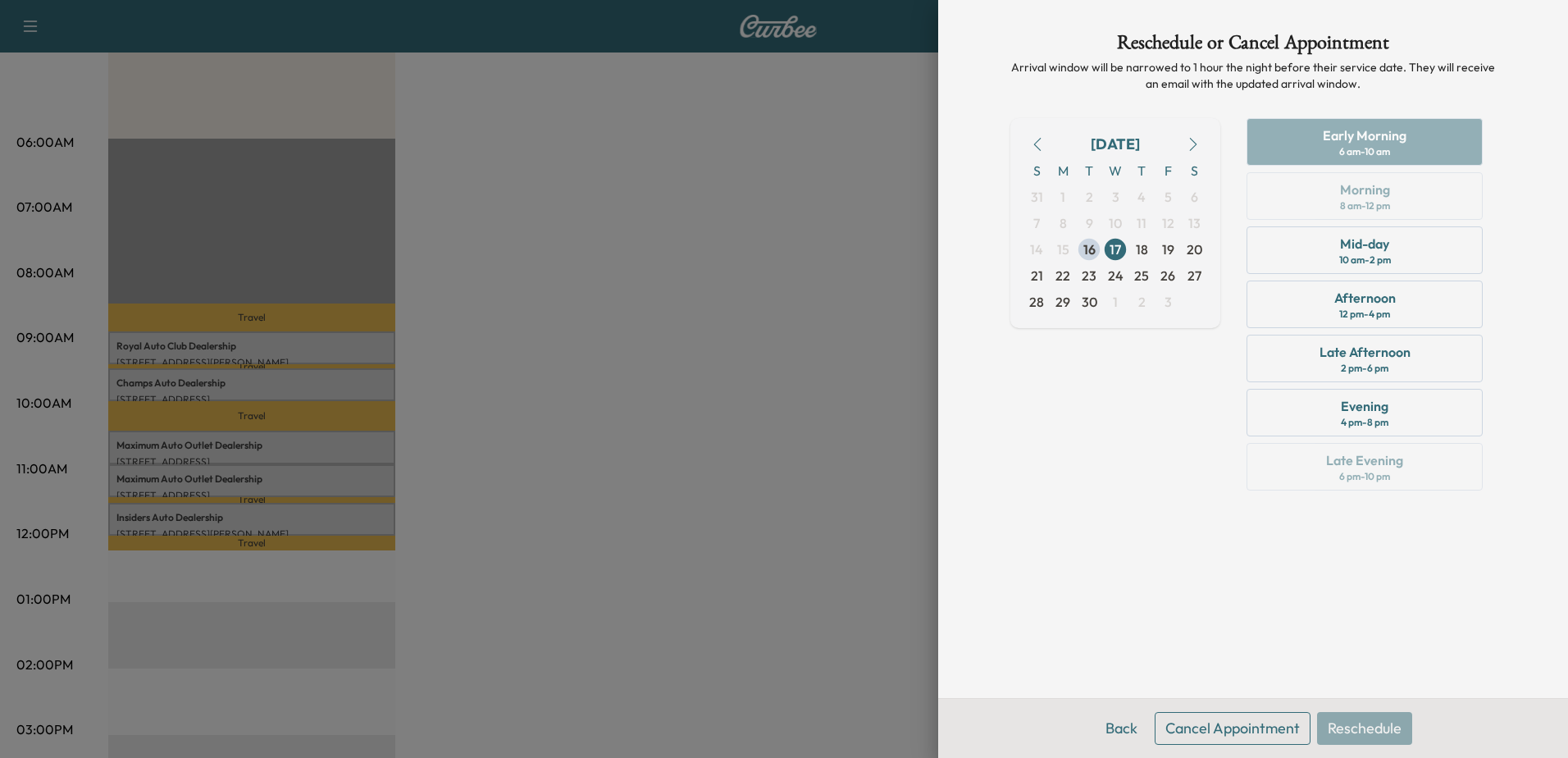
click at [1188, 727] on button "Cancel Appointment" at bounding box center [1232, 728] width 156 height 32
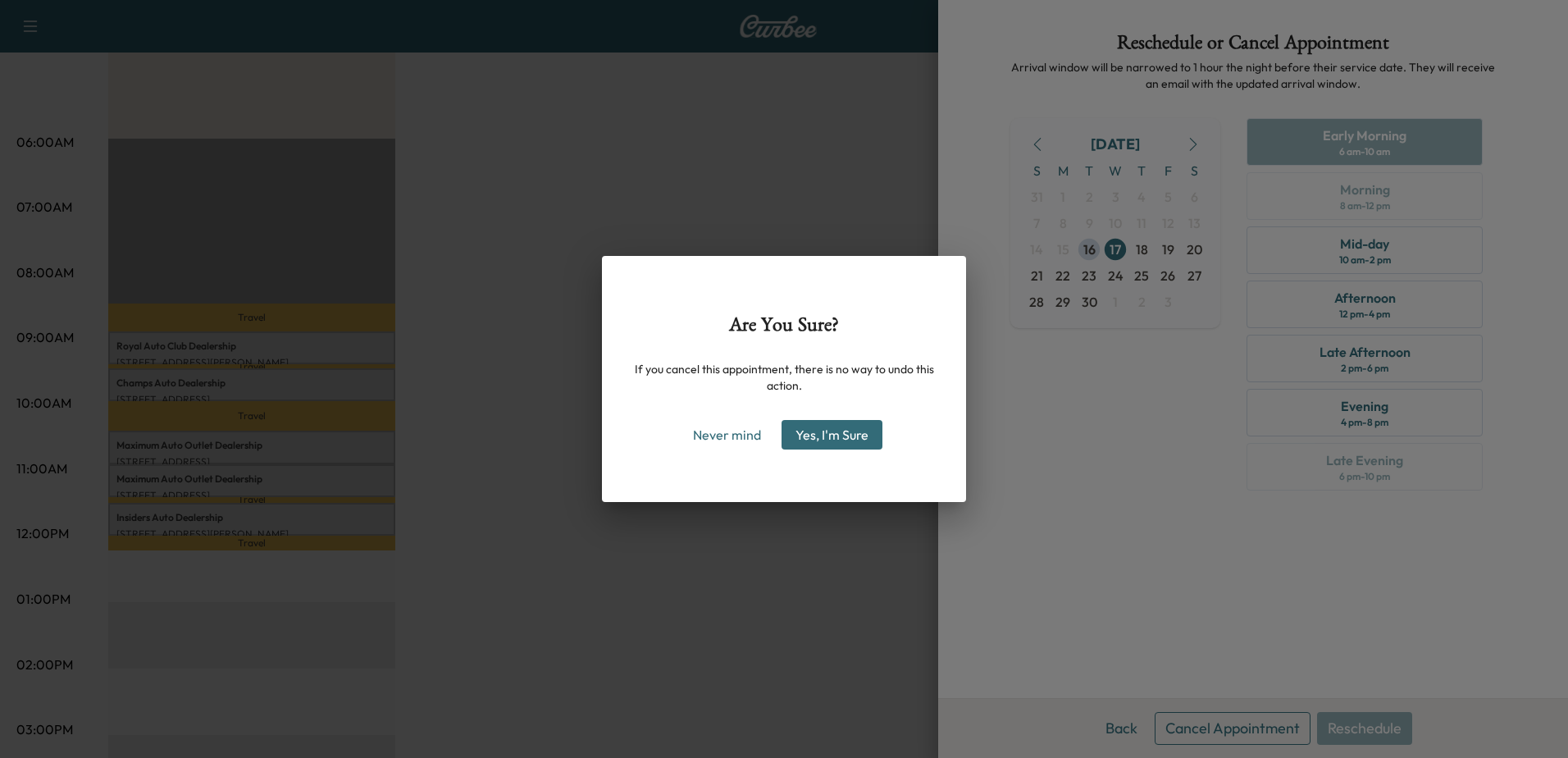
click at [852, 434] on button "Yes, I'm Sure" at bounding box center [832, 435] width 101 height 29
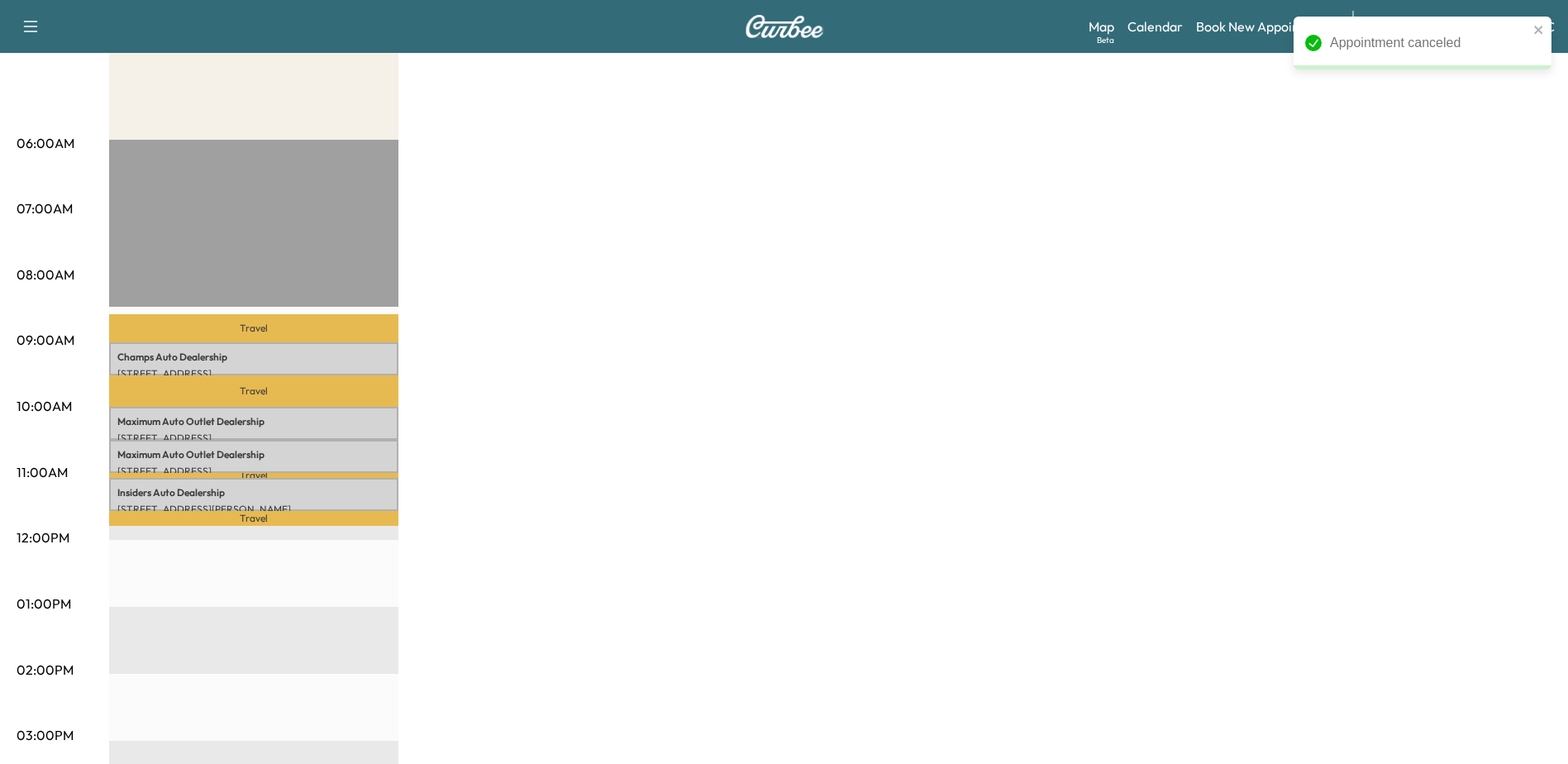
click at [1303, 241] on div "MobileService+ Revenue $ 546.00 Work Time 120 mins Transit Time 71 mins Travel …" at bounding box center [830, 587] width 1443 height 1240
click at [1186, 37] on div "Map Beta Calendar Book New Appointment [PERSON_NAME] Buick GMC" at bounding box center [1322, 27] width 466 height 32
click at [1177, 30] on link "Calendar" at bounding box center [1155, 27] width 55 height 20
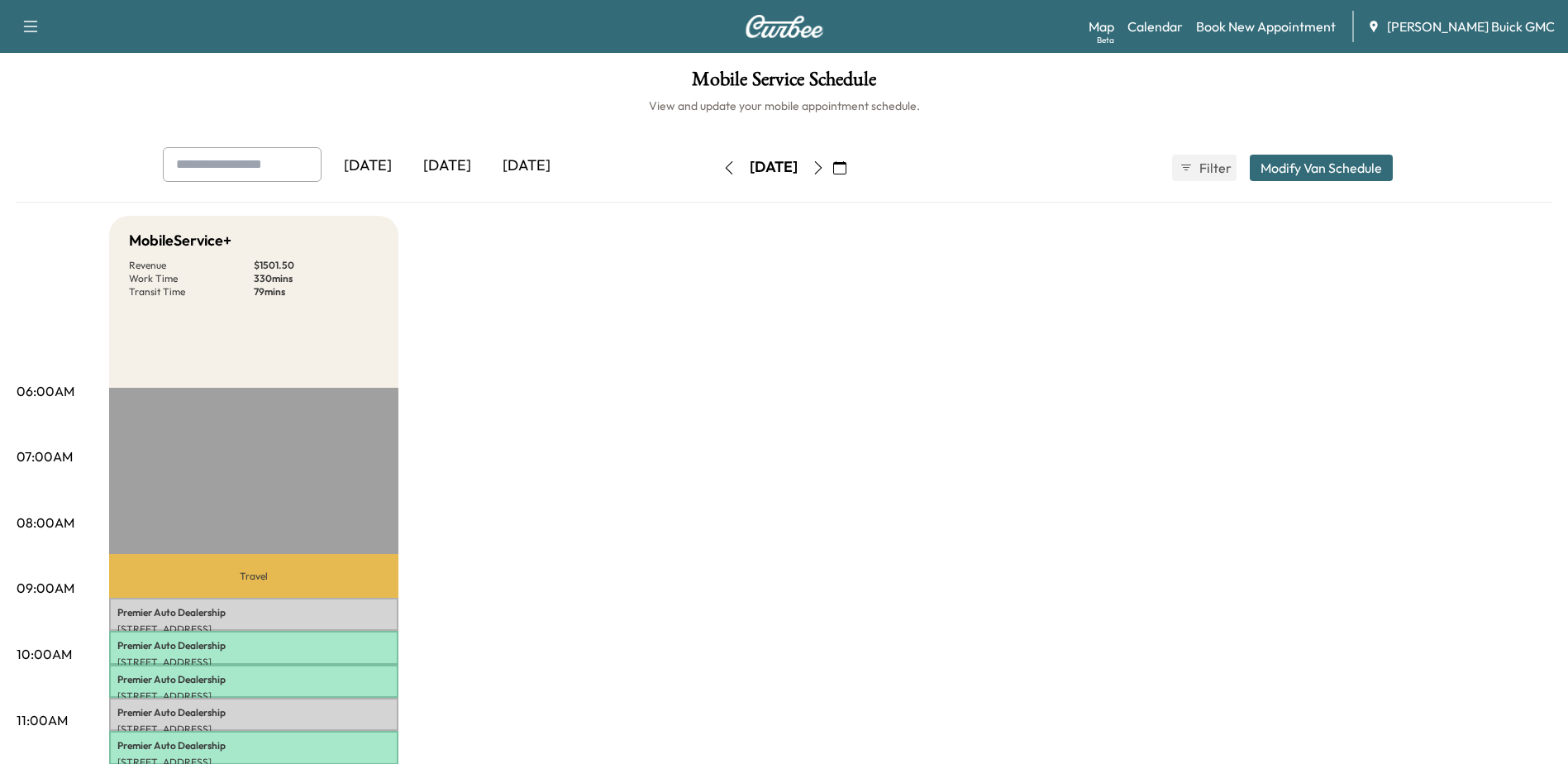
click at [825, 165] on icon "button" at bounding box center [818, 167] width 13 height 13
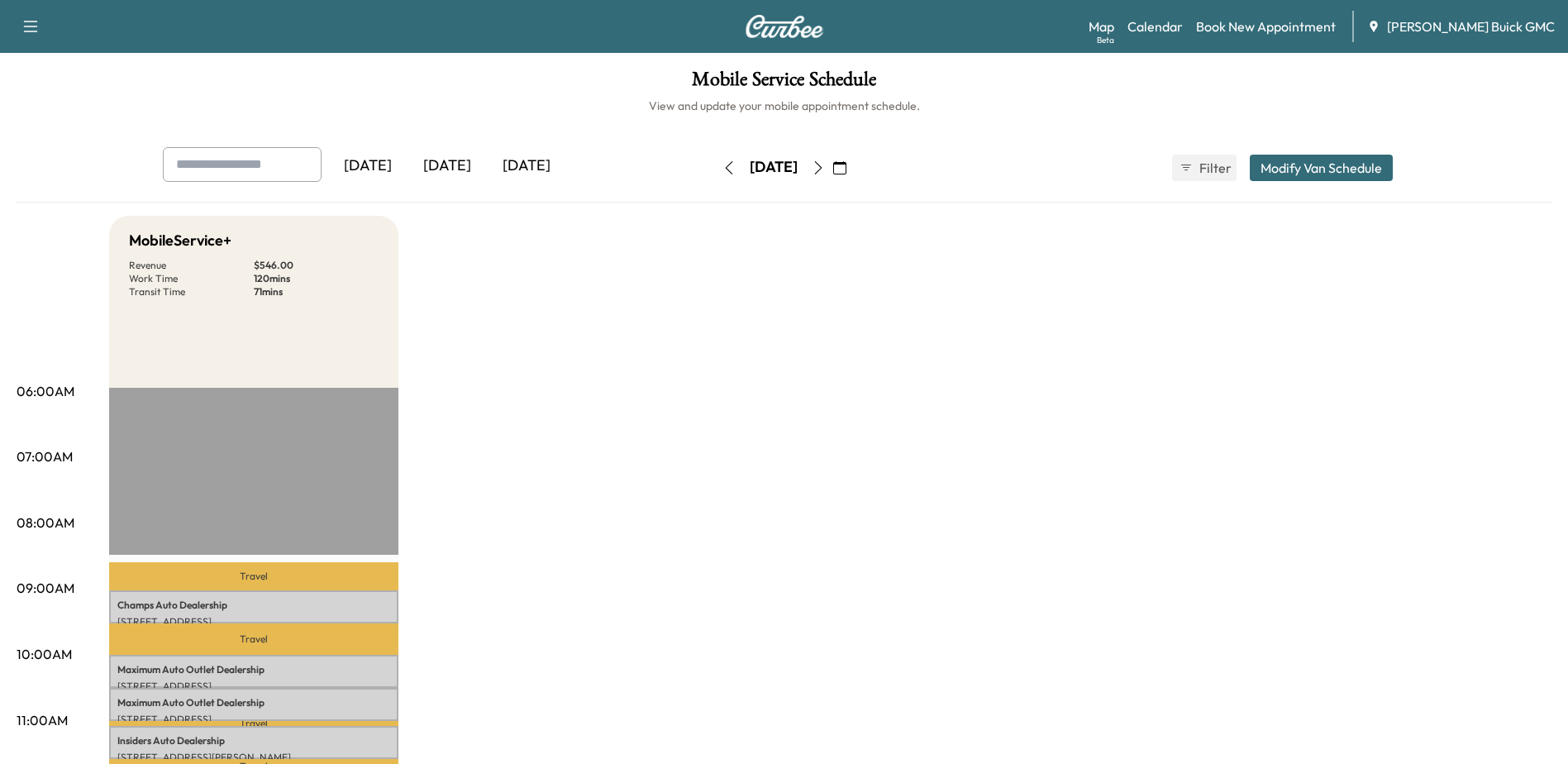
click at [832, 170] on button "button" at bounding box center [819, 168] width 28 height 27
